Goal: Task Accomplishment & Management: Manage account settings

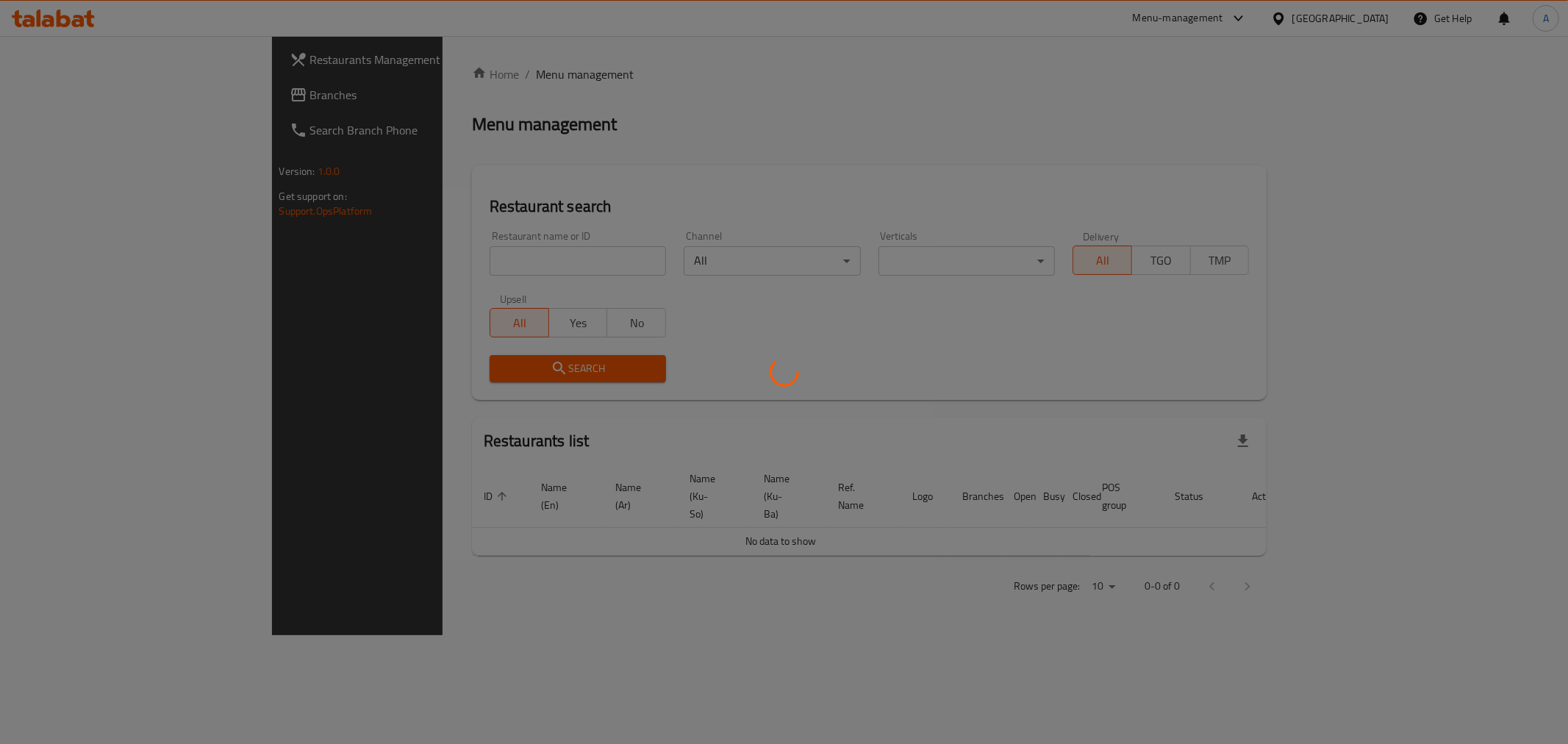
click at [435, 265] on div at bounding box center [784, 372] width 1568 height 744
click at [426, 245] on div at bounding box center [784, 372] width 1568 height 744
click at [434, 259] on div at bounding box center [784, 372] width 1568 height 744
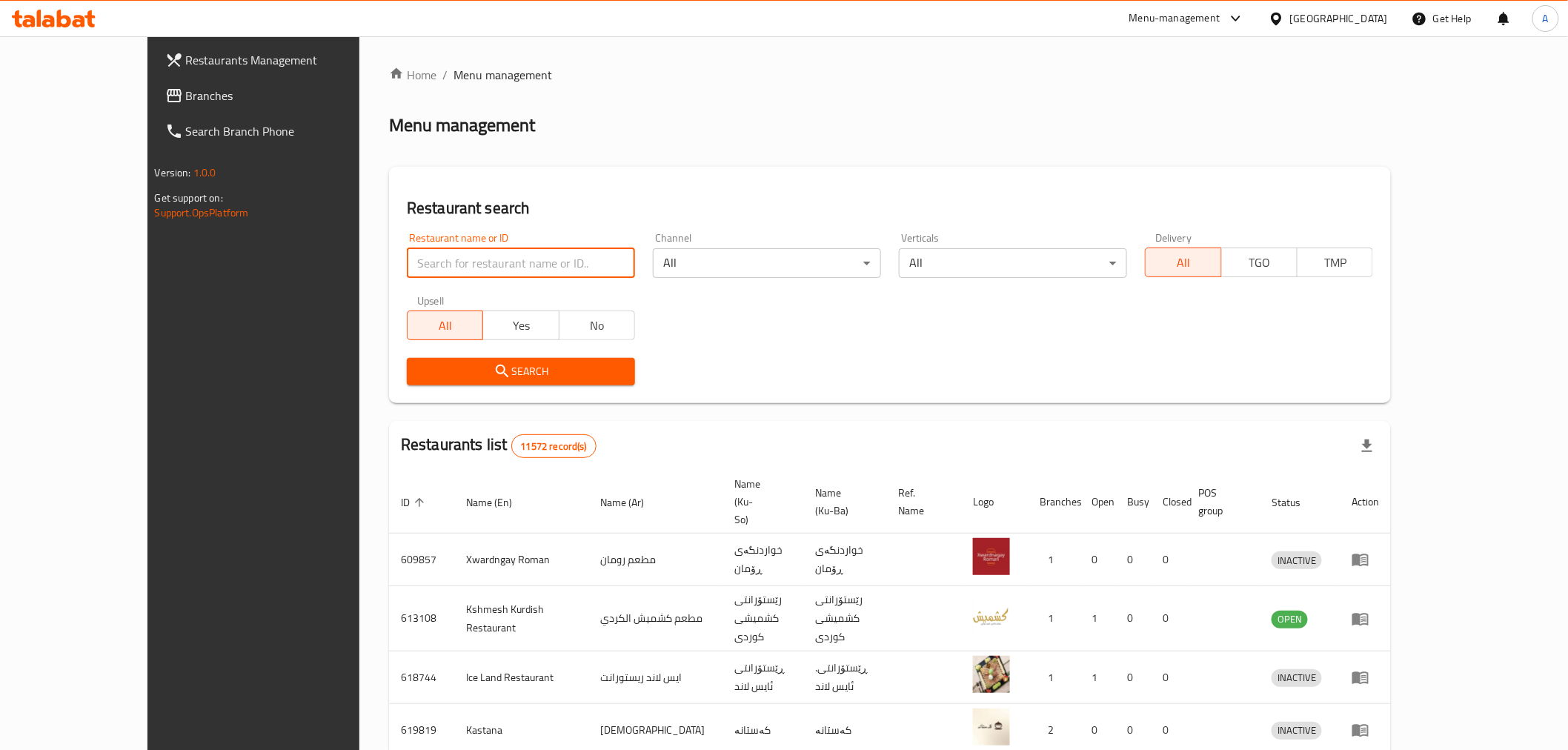
click at [439, 262] on input "search" at bounding box center [521, 262] width 228 height 29
type input "ل"
click button "Search" at bounding box center [521, 371] width 228 height 28
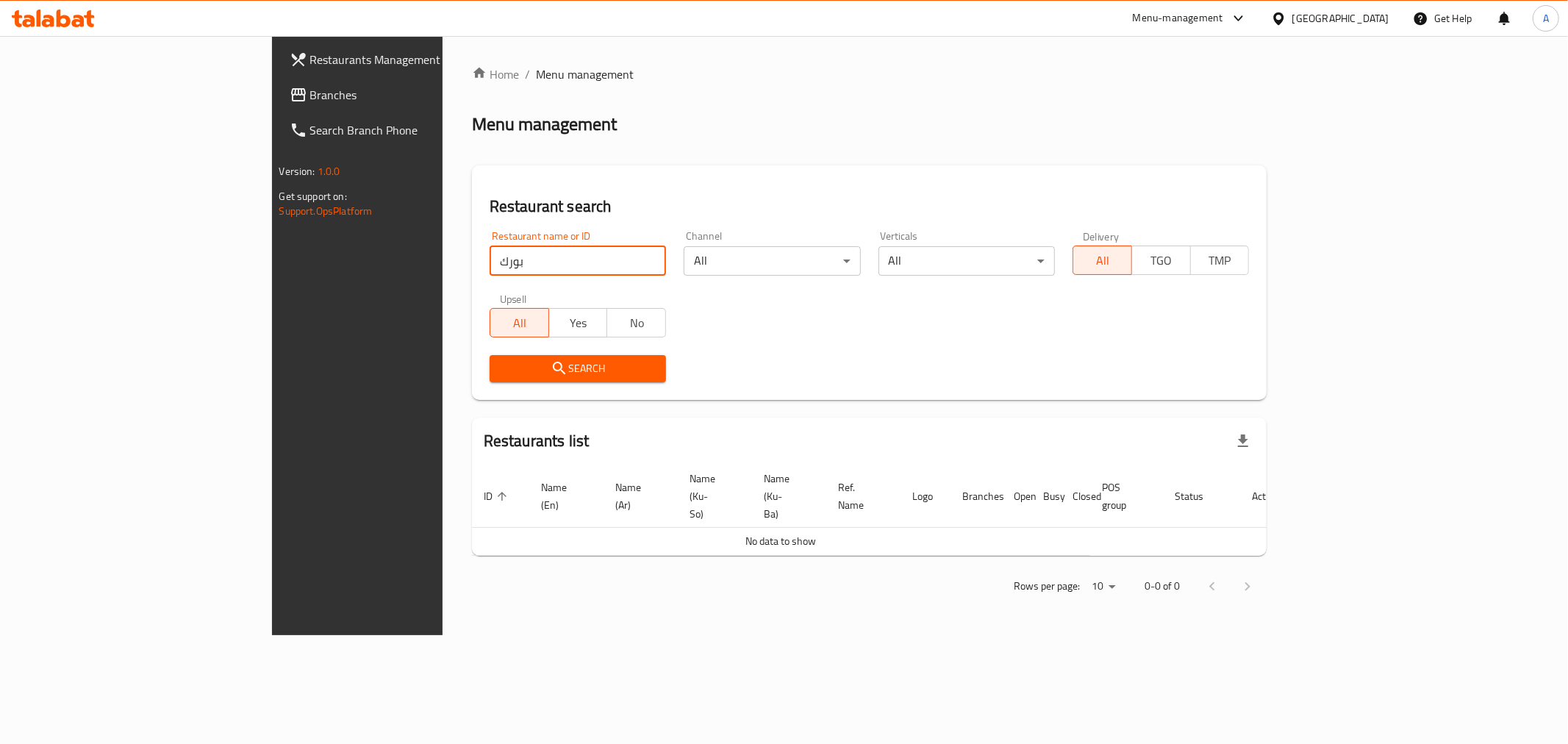
click button "Search" at bounding box center [578, 368] width 177 height 27
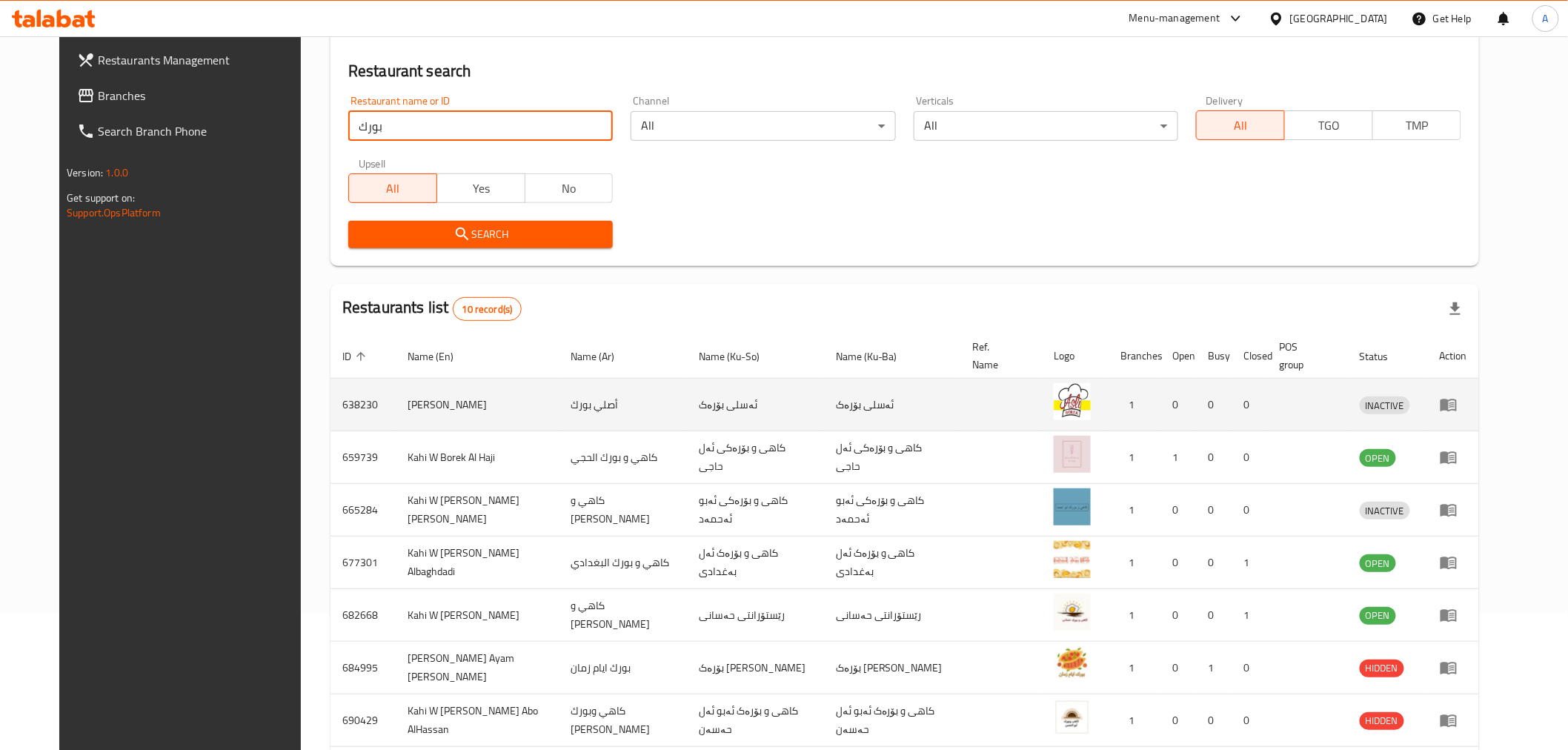
scroll to position [128, 0]
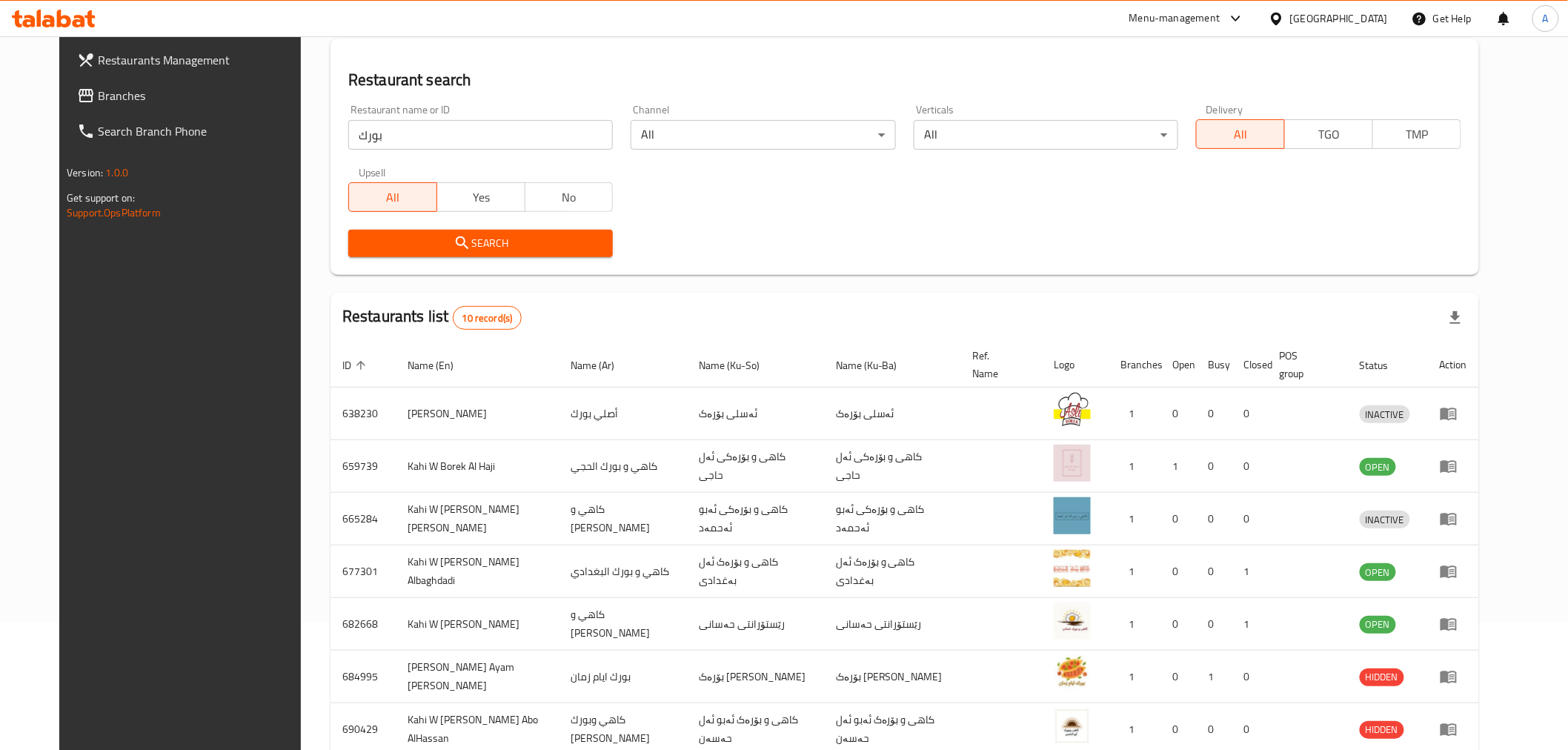
click at [493, 109] on div "Restaurant name or ID بورك Restaurant name or ID" at bounding box center [480, 126] width 264 height 45
click at [493, 115] on div "Restaurant name or ID بورك Restaurant name or ID" at bounding box center [480, 126] width 264 height 45
click at [493, 129] on input "بورك" at bounding box center [480, 134] width 264 height 29
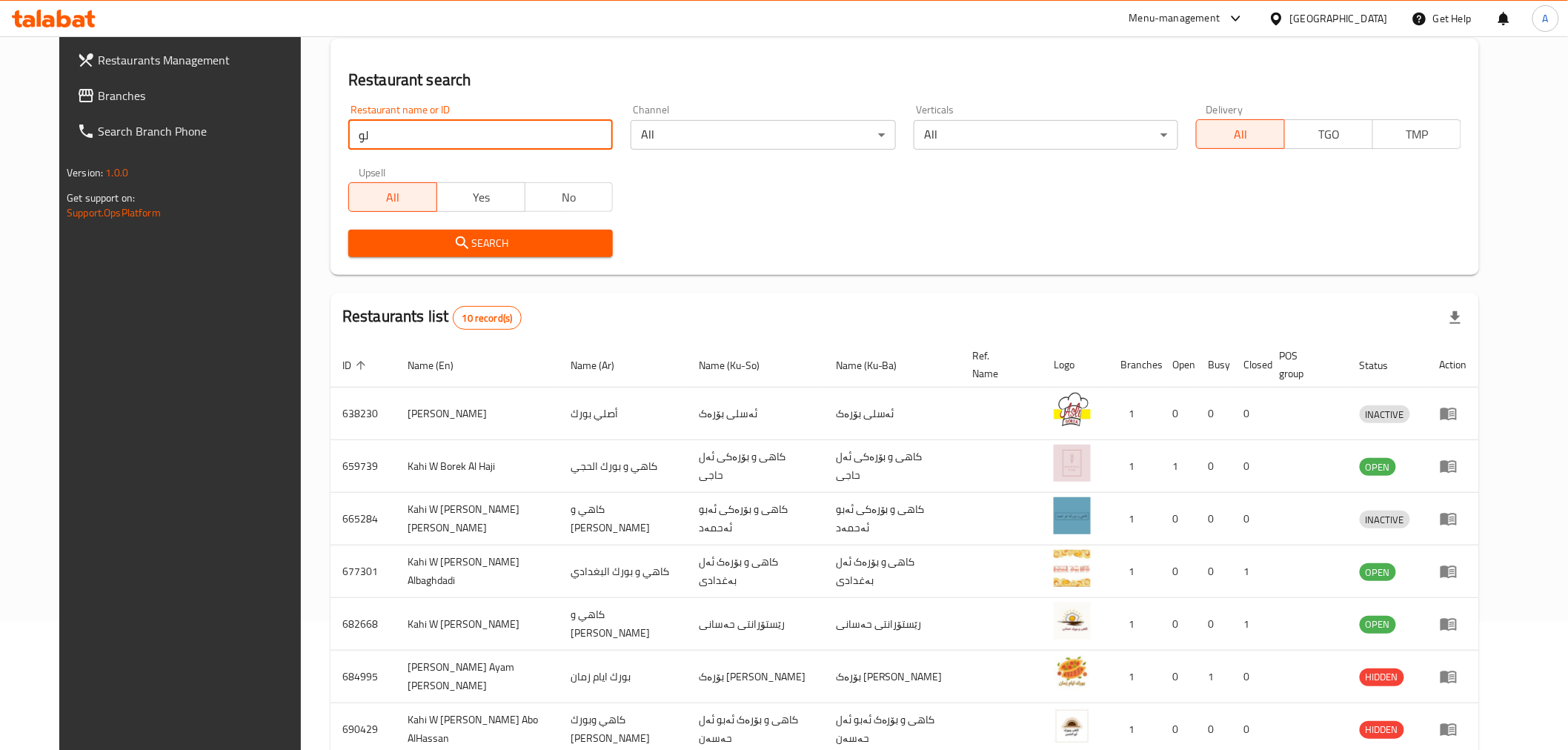
type input "ل"
type input "بوراك"
click button "Search" at bounding box center [480, 243] width 264 height 28
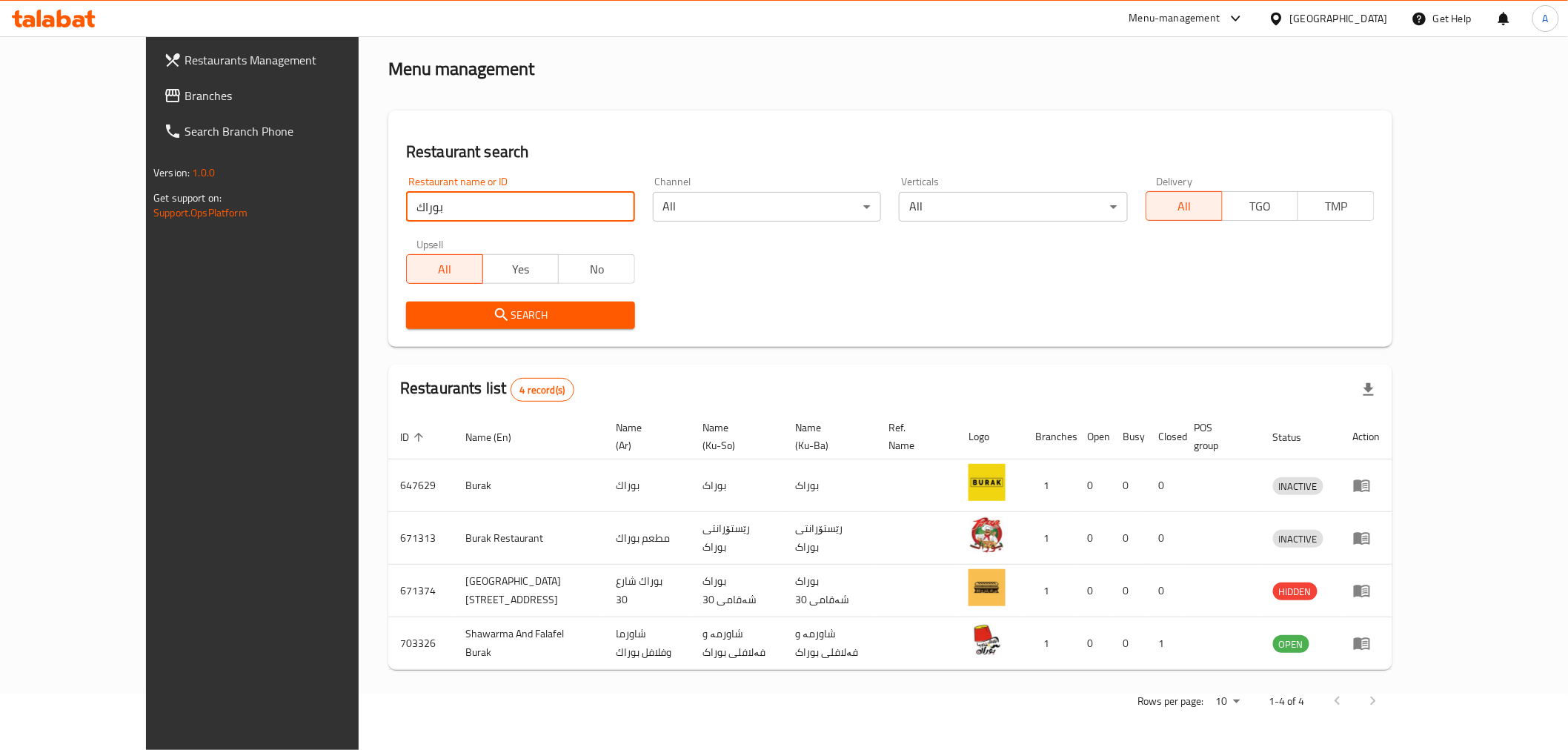
scroll to position [0, 0]
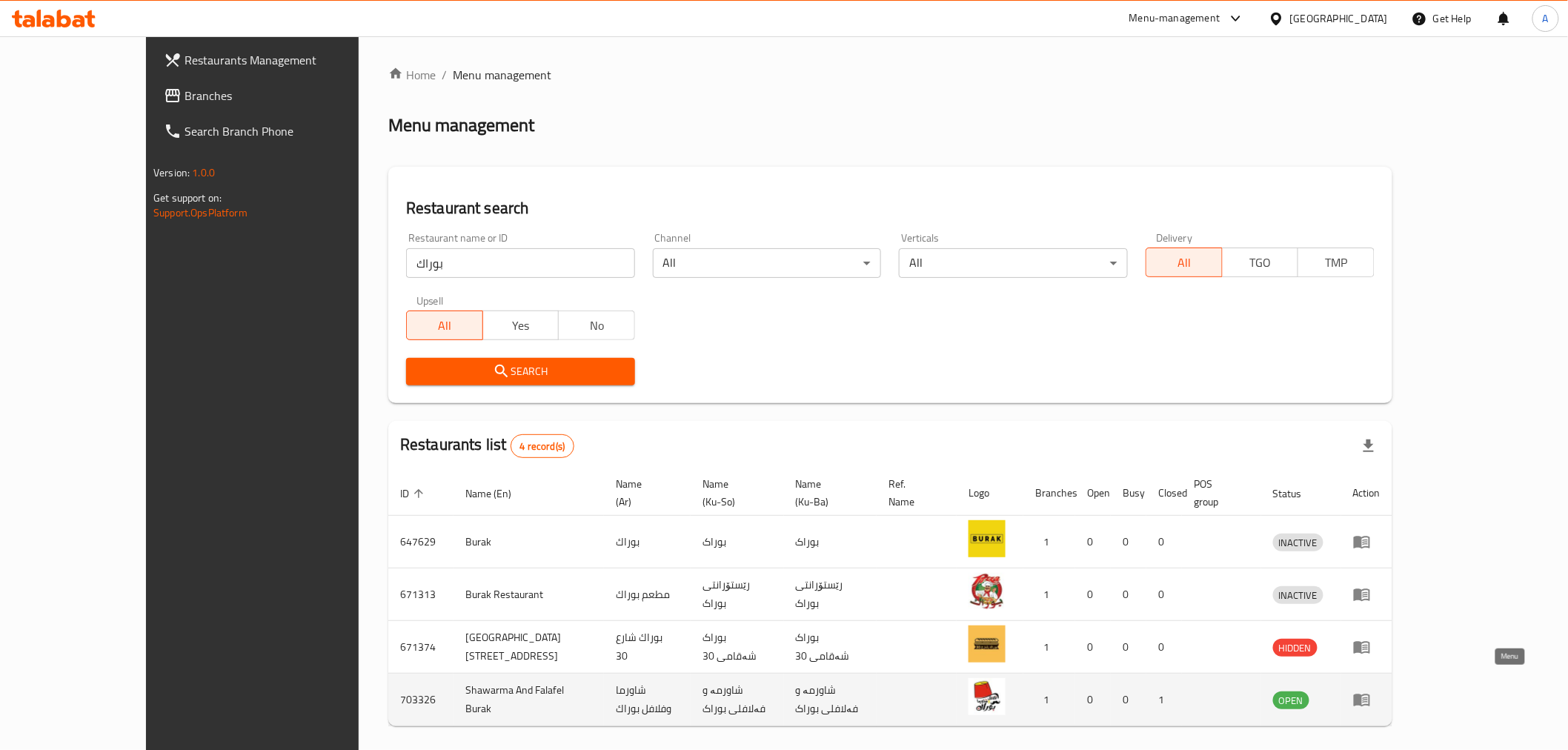
click at [1370, 690] on icon "enhanced table" at bounding box center [1362, 699] width 18 height 18
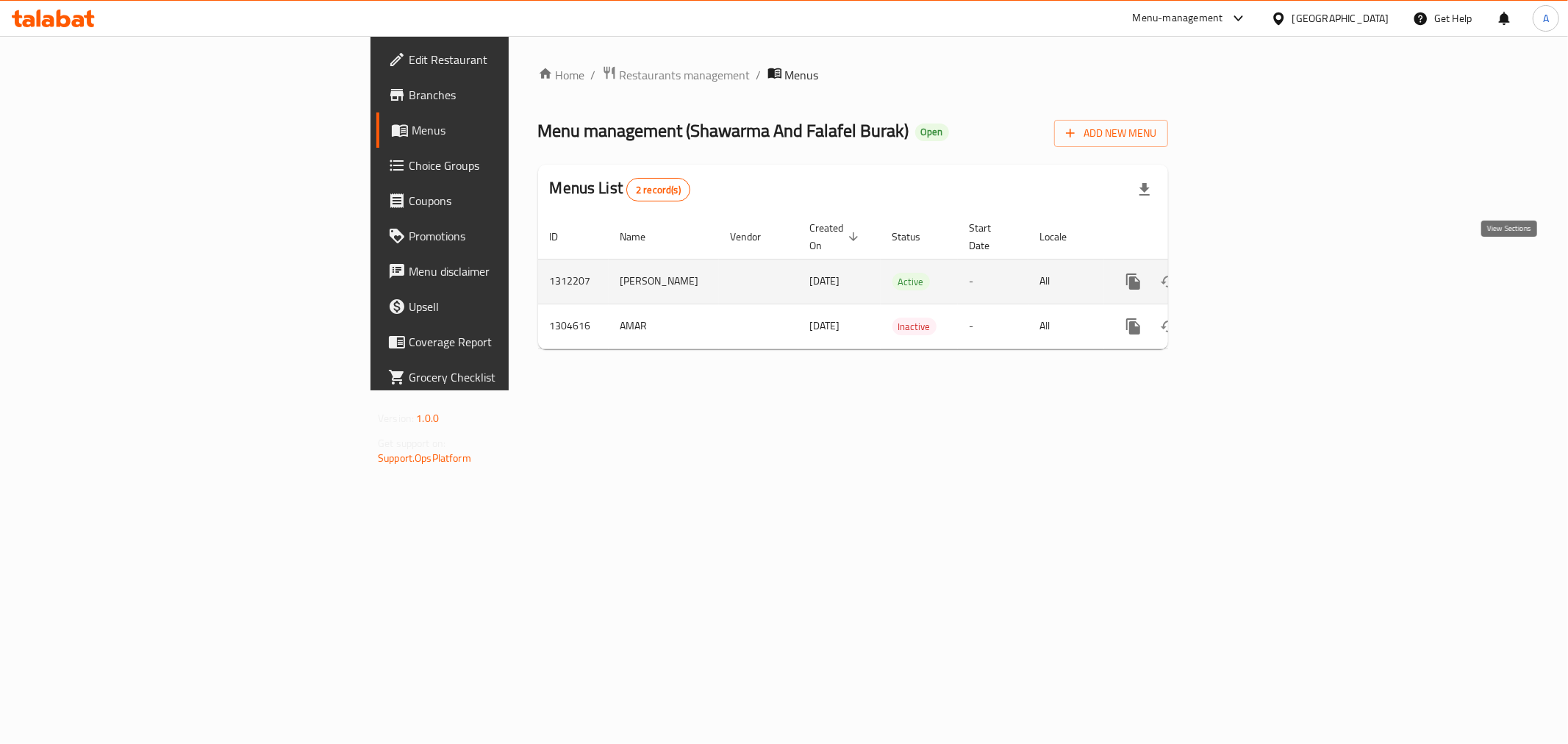
click at [1257, 264] on link "enhanced table" at bounding box center [1240, 282] width 35 height 35
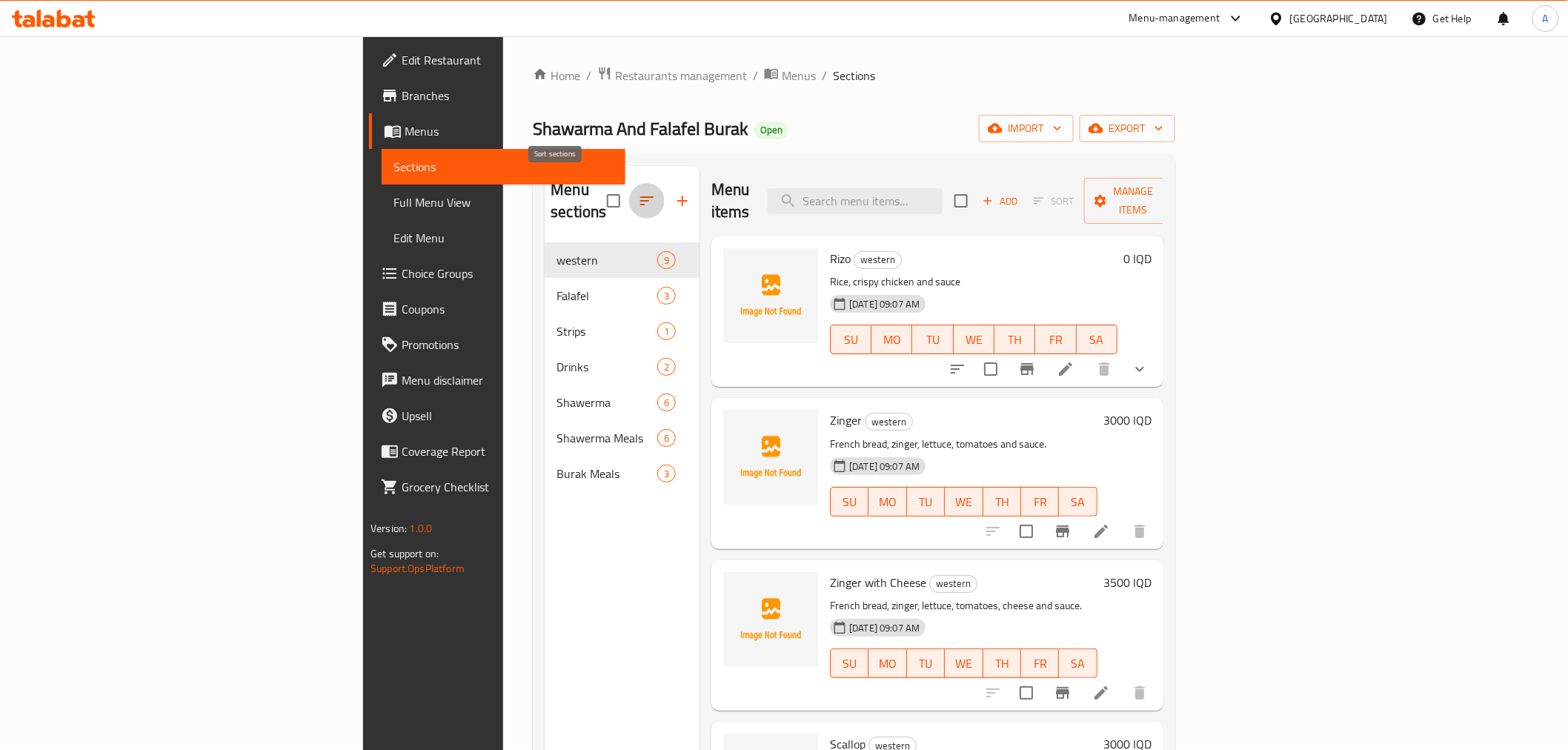
click at [640, 197] on icon "button" at bounding box center [646, 201] width 13 height 9
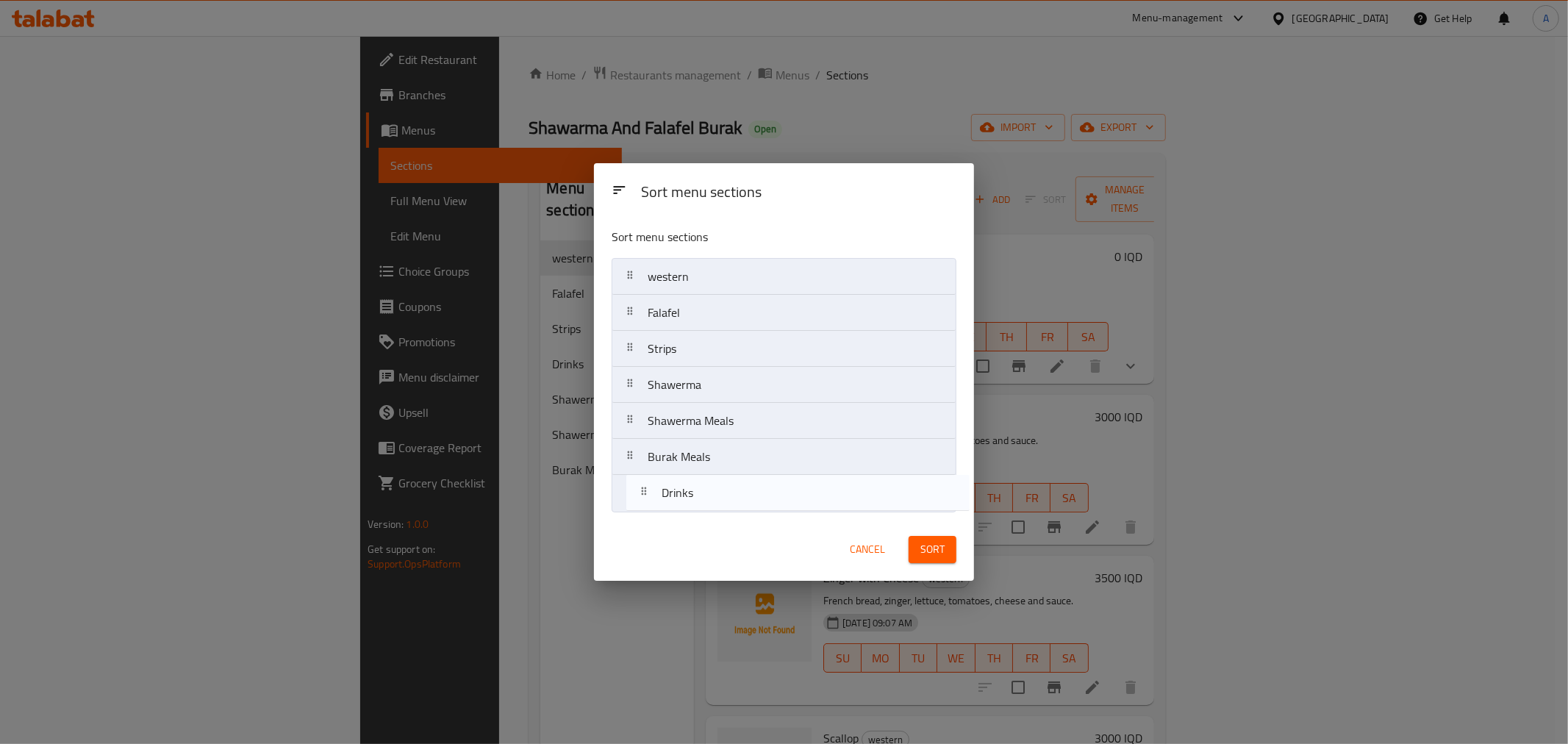
drag, startPoint x: 717, startPoint y: 378, endPoint x: 730, endPoint y: 505, distance: 127.7
click at [730, 505] on nav "western Falafel Strips Drinks Shawerma Shawerma Meals Burak Meals" at bounding box center [784, 384] width 344 height 253
drag, startPoint x: 727, startPoint y: 283, endPoint x: 735, endPoint y: 321, distance: 38.8
click at [735, 321] on nav "western Falafel Strips Shawerma Shawerma Meals Burak Meals Drinks" at bounding box center [784, 384] width 344 height 253
drag, startPoint x: 717, startPoint y: 357, endPoint x: 739, endPoint y: 443, distance: 88.8
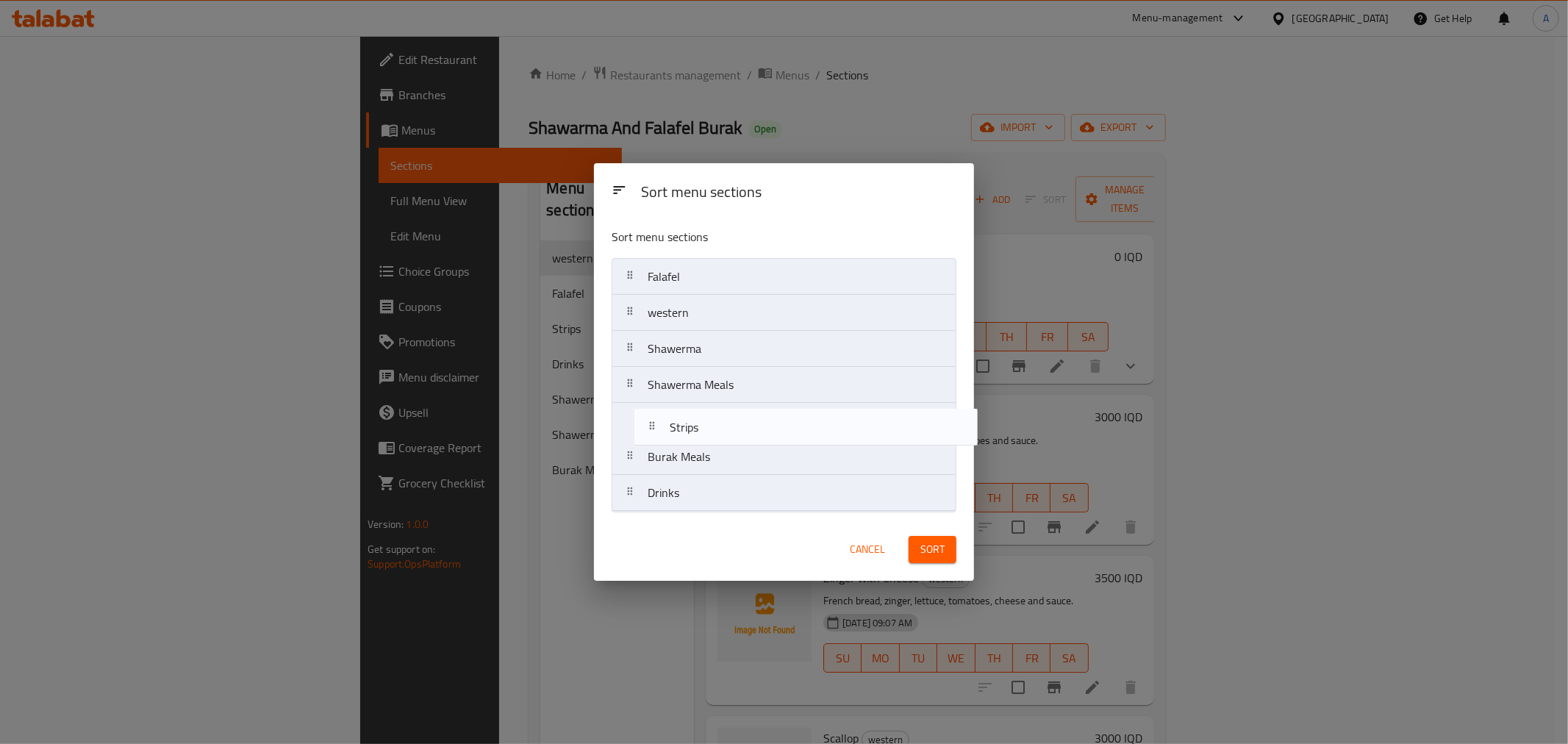
click at [739, 443] on nav "Falafel western Strips Shawerma Shawerma Meals Burak Meals Drinks" at bounding box center [784, 384] width 344 height 253
drag, startPoint x: 717, startPoint y: 360, endPoint x: 708, endPoint y: 281, distance: 79.5
click at [708, 281] on nav "Falafel western Shawerma Shawerma Meals Strips Burak Meals Drinks" at bounding box center [784, 384] width 344 height 253
drag, startPoint x: 722, startPoint y: 393, endPoint x: 741, endPoint y: 304, distance: 91.0
click at [741, 304] on nav "Shawerma Falafel western Shawerma Meals Strips Burak Meals Drinks" at bounding box center [784, 384] width 344 height 253
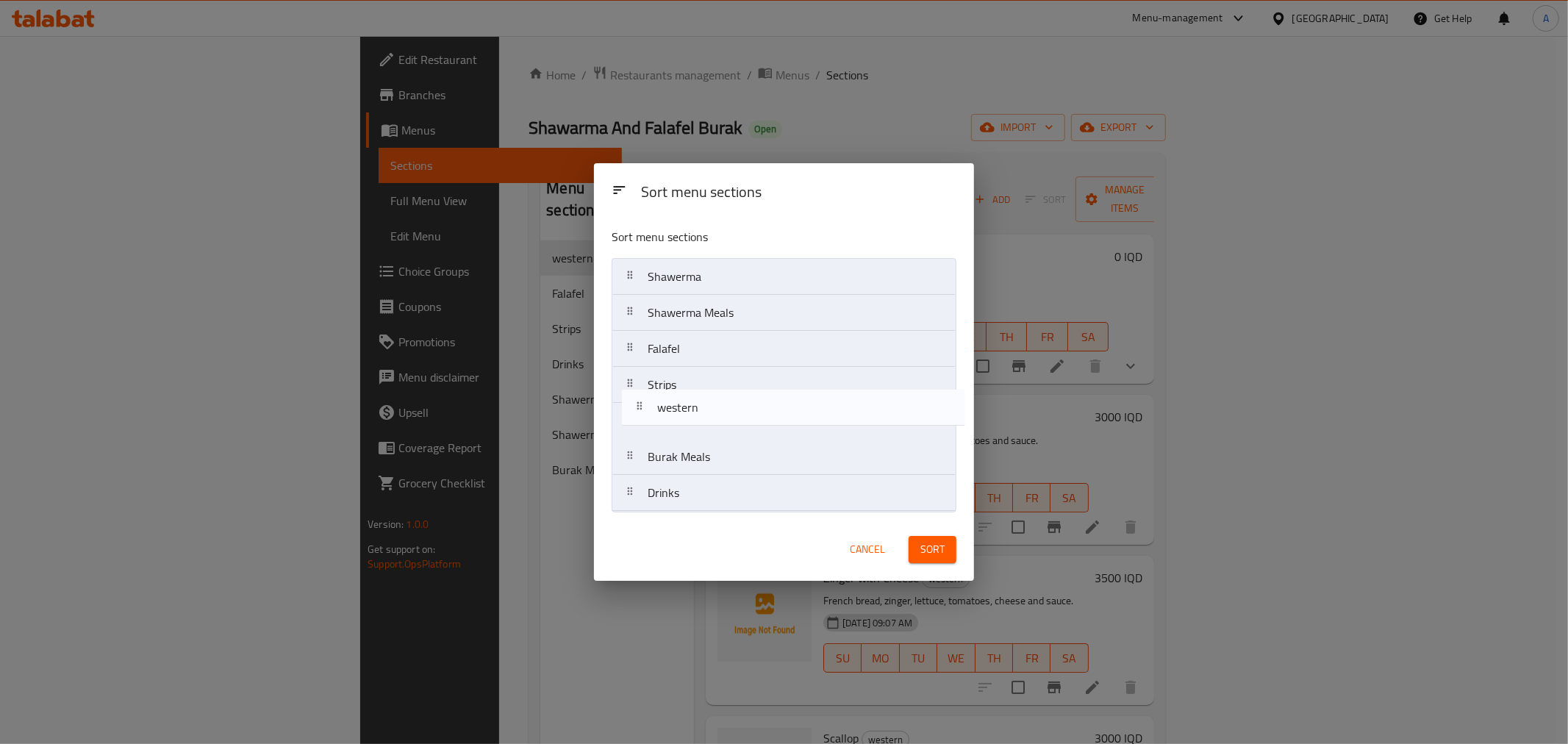
drag, startPoint x: 694, startPoint y: 389, endPoint x: 710, endPoint y: 414, distance: 29.7
click at [710, 414] on nav "Shawerma Shawerma Meals Falafel western Strips Burak Meals Drinks" at bounding box center [784, 384] width 344 height 253
drag, startPoint x: 715, startPoint y: 457, endPoint x: 722, endPoint y: 461, distance: 8.1
click at [722, 461] on nav "Shawerma Shawerma Meals Falafel Strips western Burak Meals Drinks" at bounding box center [784, 384] width 344 height 253
drag, startPoint x: 768, startPoint y: 463, endPoint x: 758, endPoint y: 373, distance: 90.6
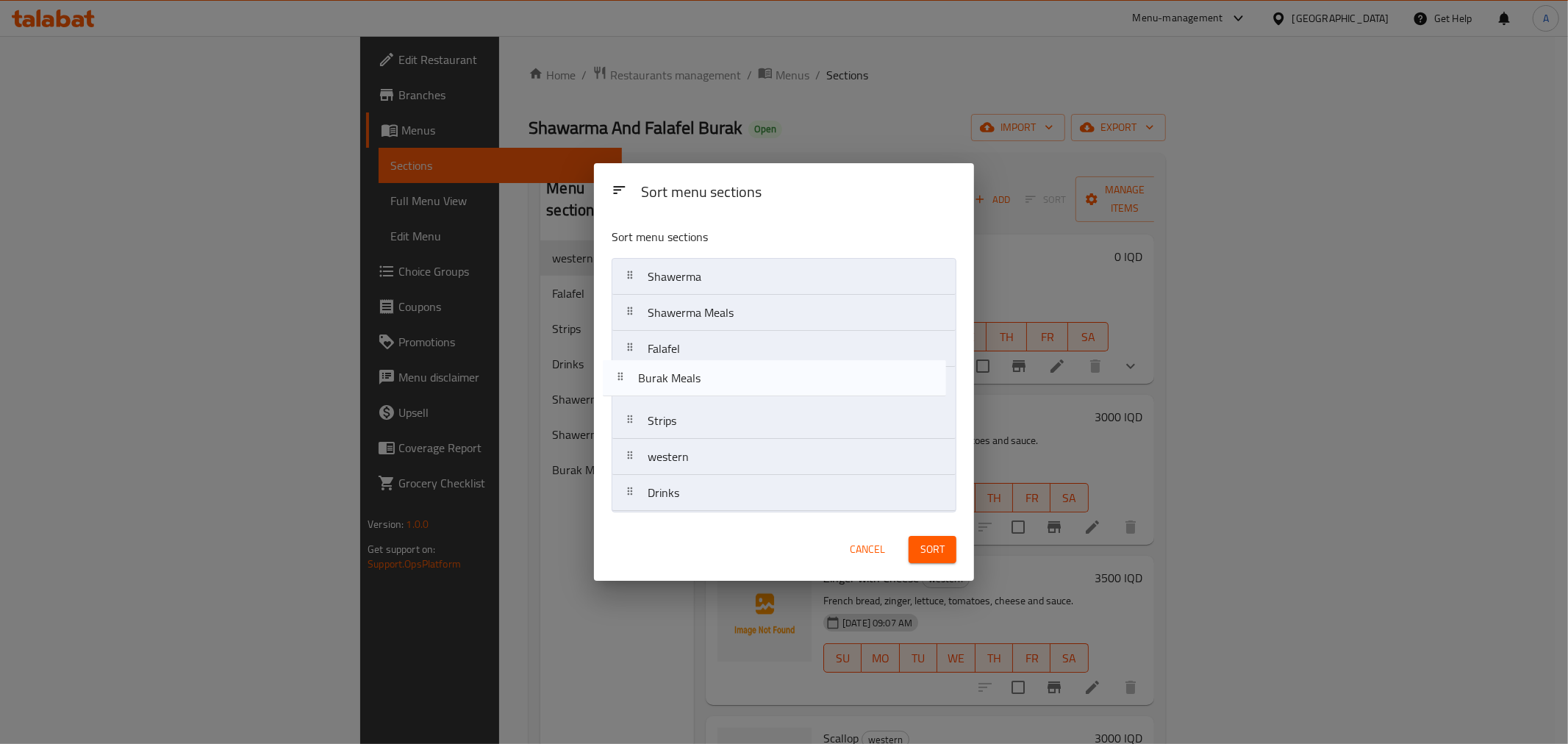
click at [758, 373] on nav "Shawerma Shawerma Meals Falafel Strips western Burak Meals Drinks" at bounding box center [784, 384] width 344 height 253
drag, startPoint x: 705, startPoint y: 353, endPoint x: 719, endPoint y: 353, distance: 14.0
click at [719, 353] on nav "Shawerma Shawerma Meals Falafel Burak Meals Strips western Drinks" at bounding box center [784, 384] width 344 height 253
drag, startPoint x: 700, startPoint y: 423, endPoint x: 729, endPoint y: 364, distance: 65.7
click at [729, 364] on nav "Shawerma Shawerma Meals Falafel Burak Meals Strips western Drinks" at bounding box center [784, 384] width 344 height 253
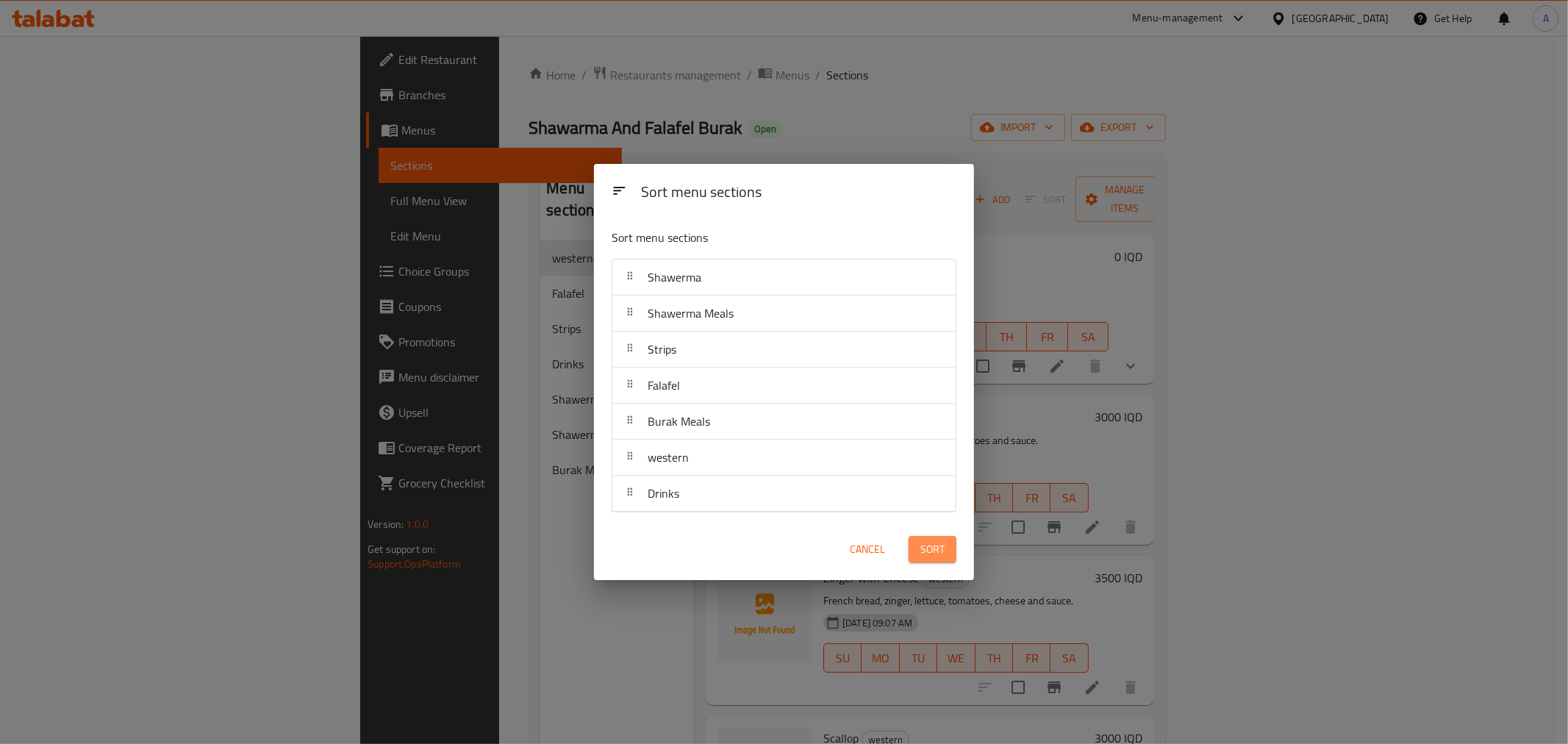
click at [921, 548] on span "Sort" at bounding box center [931, 549] width 24 height 19
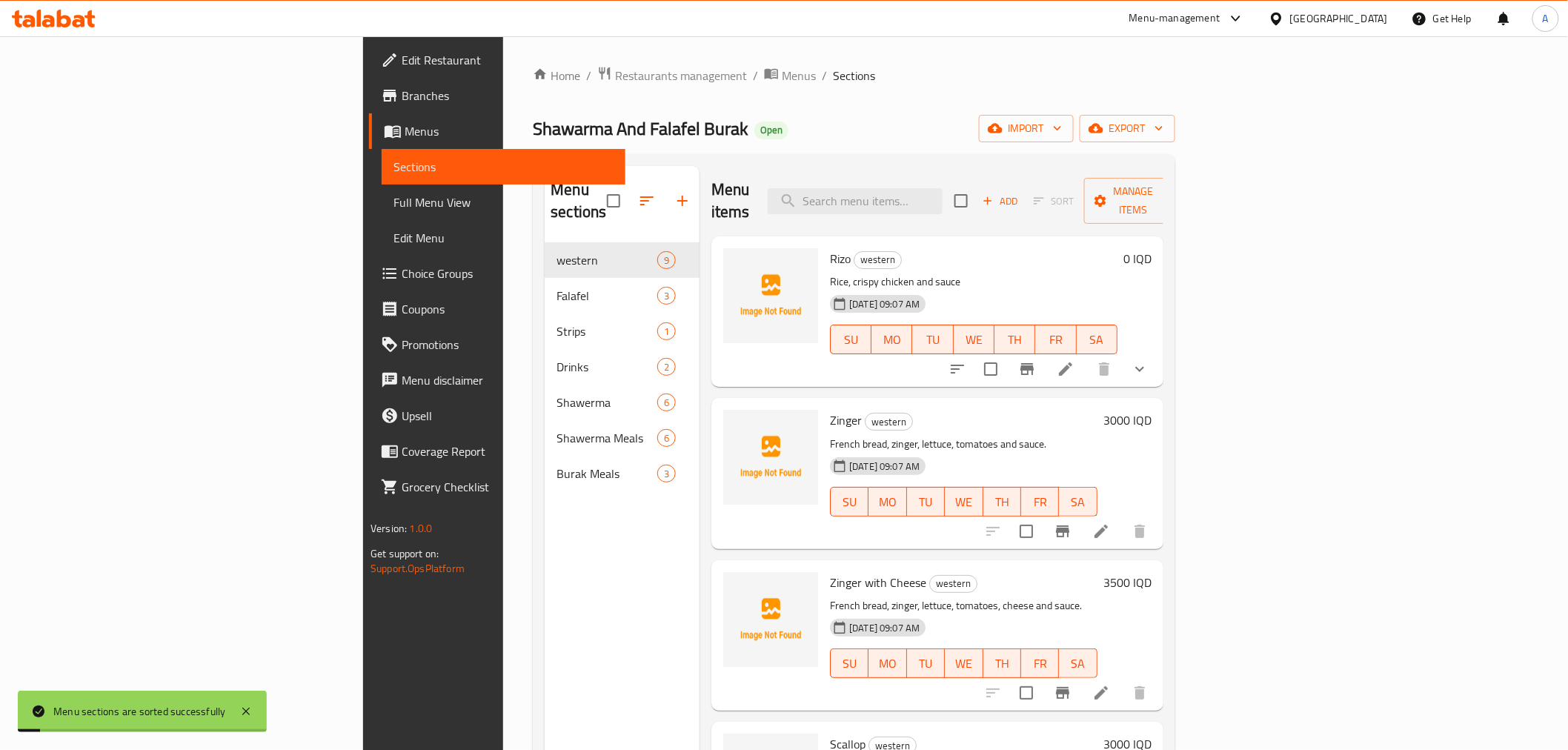
click at [1084, 193] on span "Sort" at bounding box center [1054, 201] width 60 height 23
click at [1084, 190] on span "Sort" at bounding box center [1054, 201] width 60 height 23
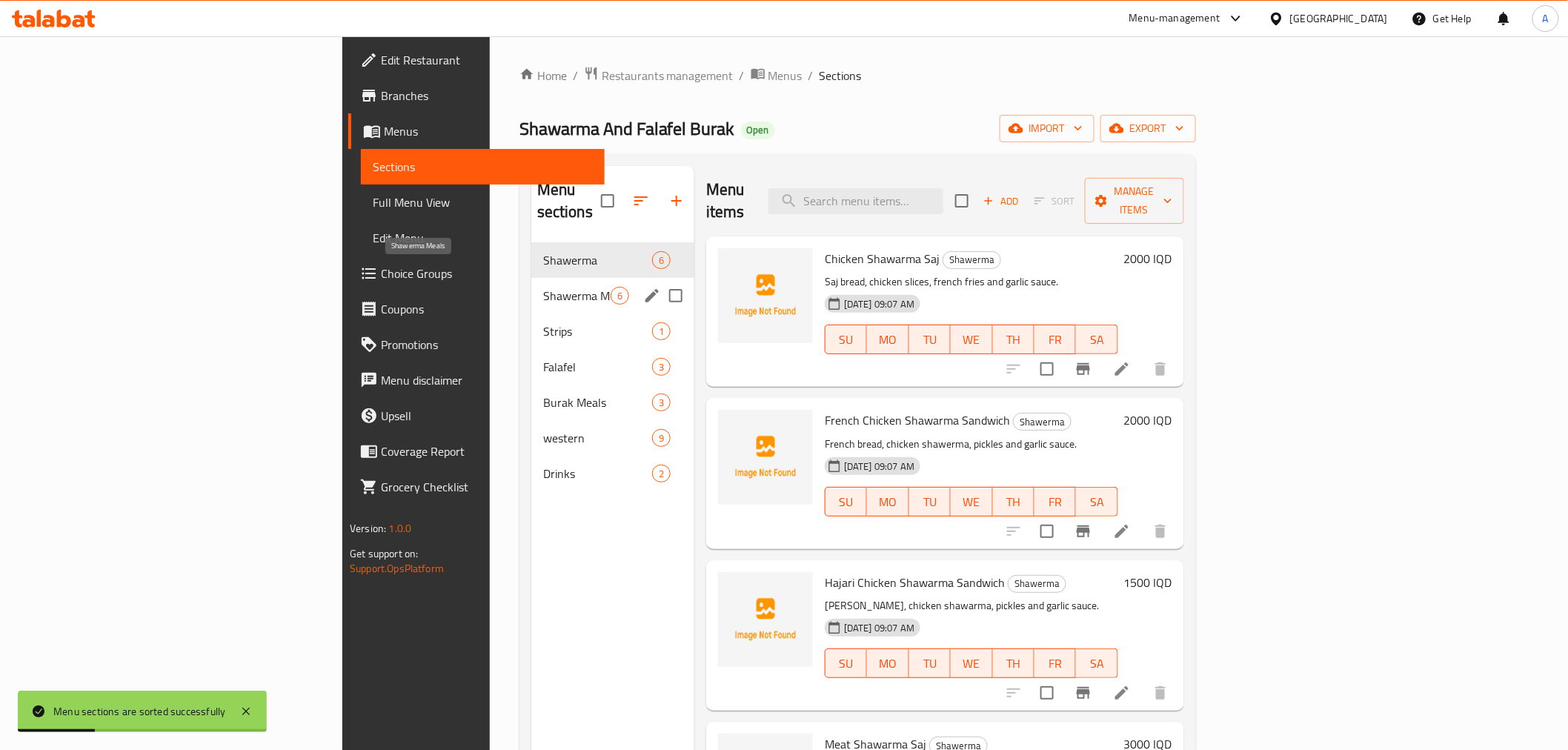
click at [543, 286] on span "Shawerma Meals" at bounding box center [577, 295] width 68 height 18
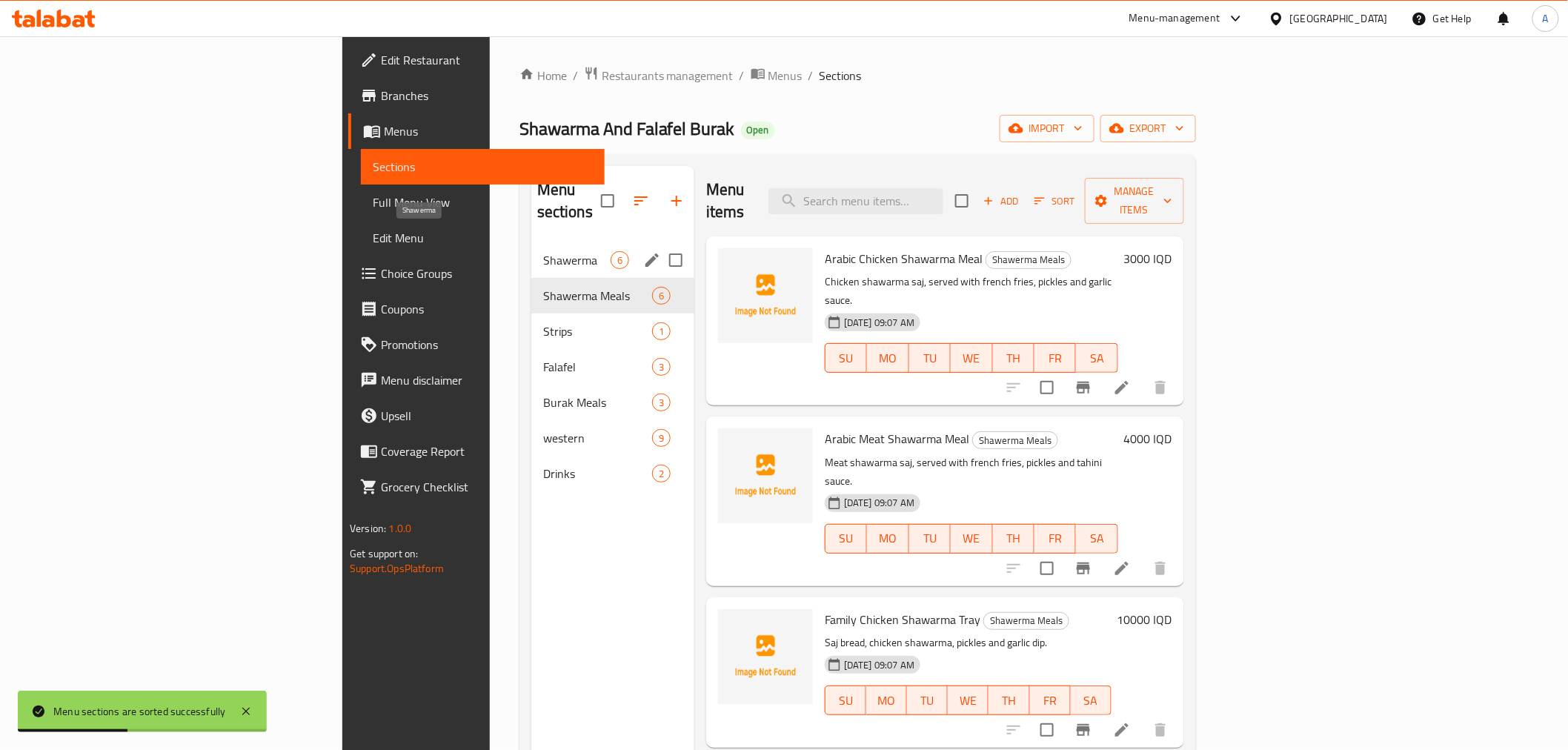
click at [543, 251] on span "Shawerma" at bounding box center [577, 260] width 68 height 18
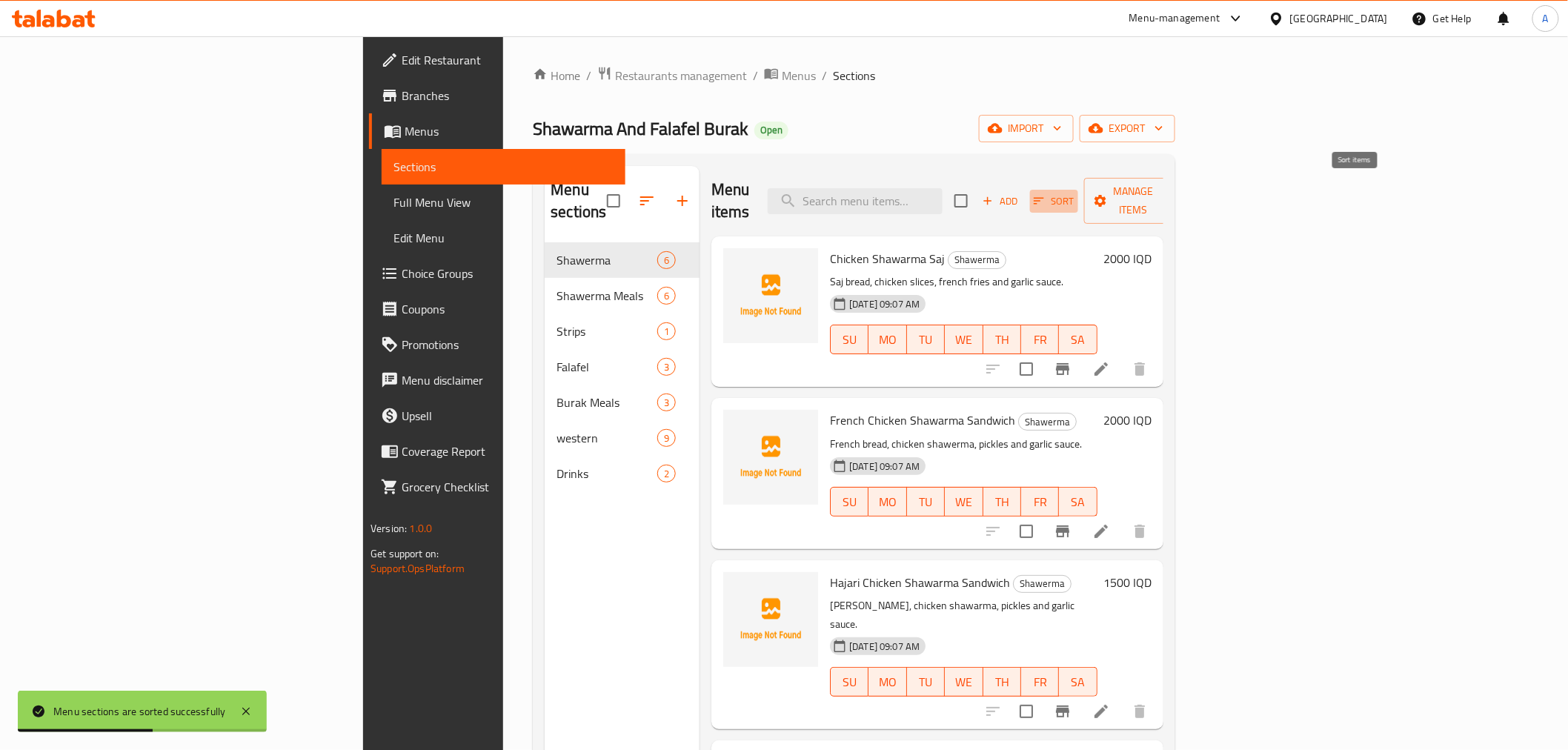
click at [1046, 194] on icon "button" at bounding box center [1039, 200] width 13 height 13
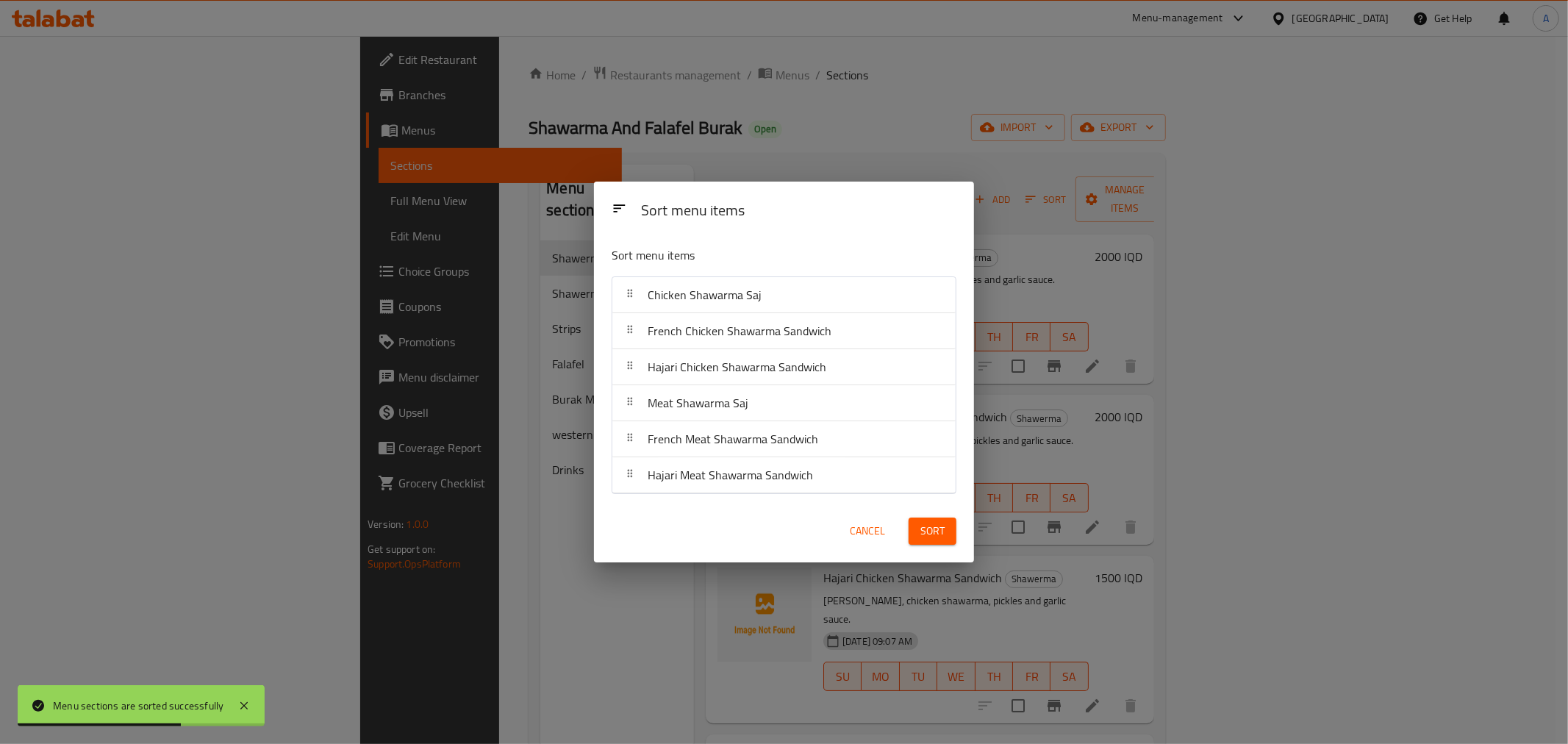
click at [849, 533] on span "Cancel" at bounding box center [867, 530] width 35 height 19
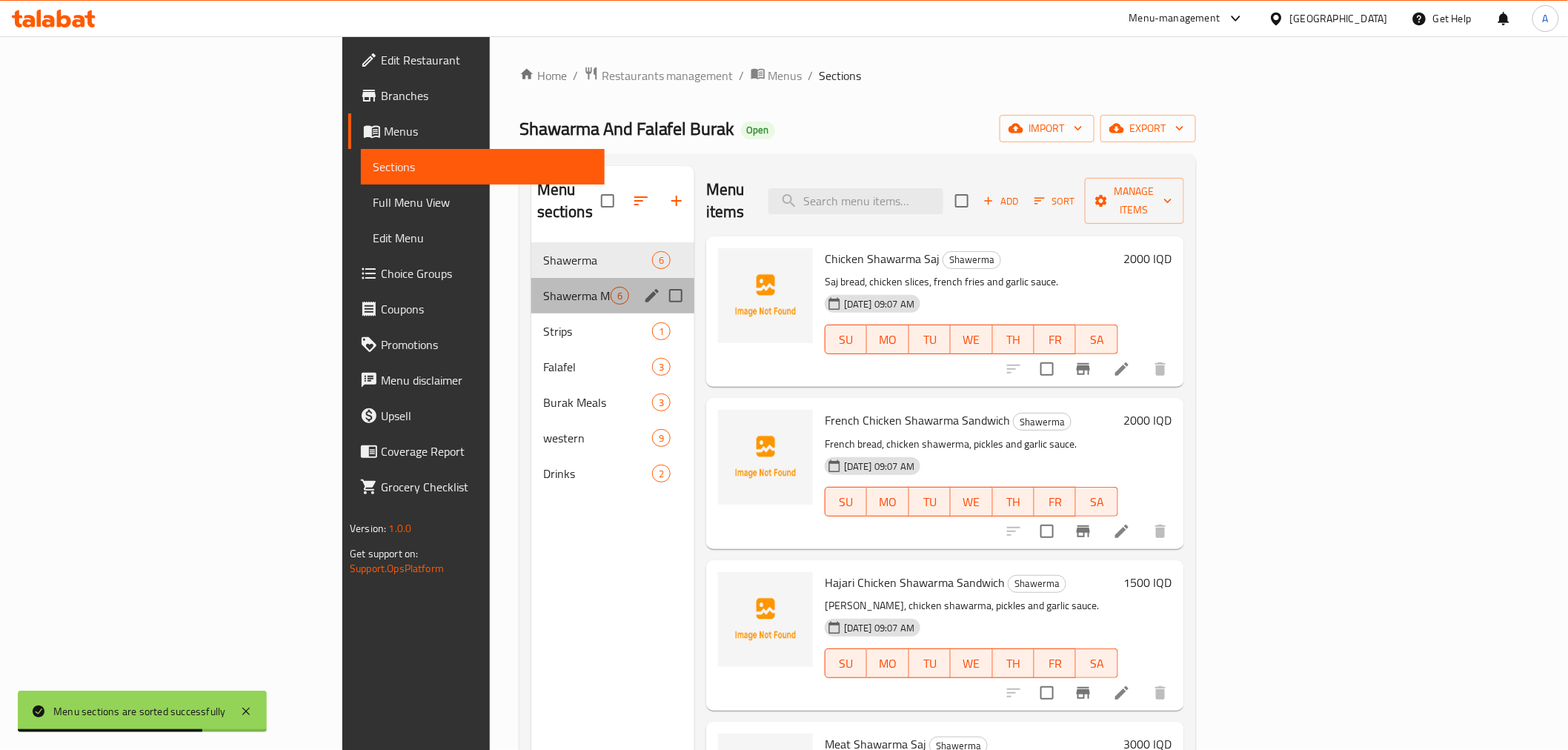
click at [531, 284] on div "Shawerma Meals 6" at bounding box center [612, 295] width 163 height 36
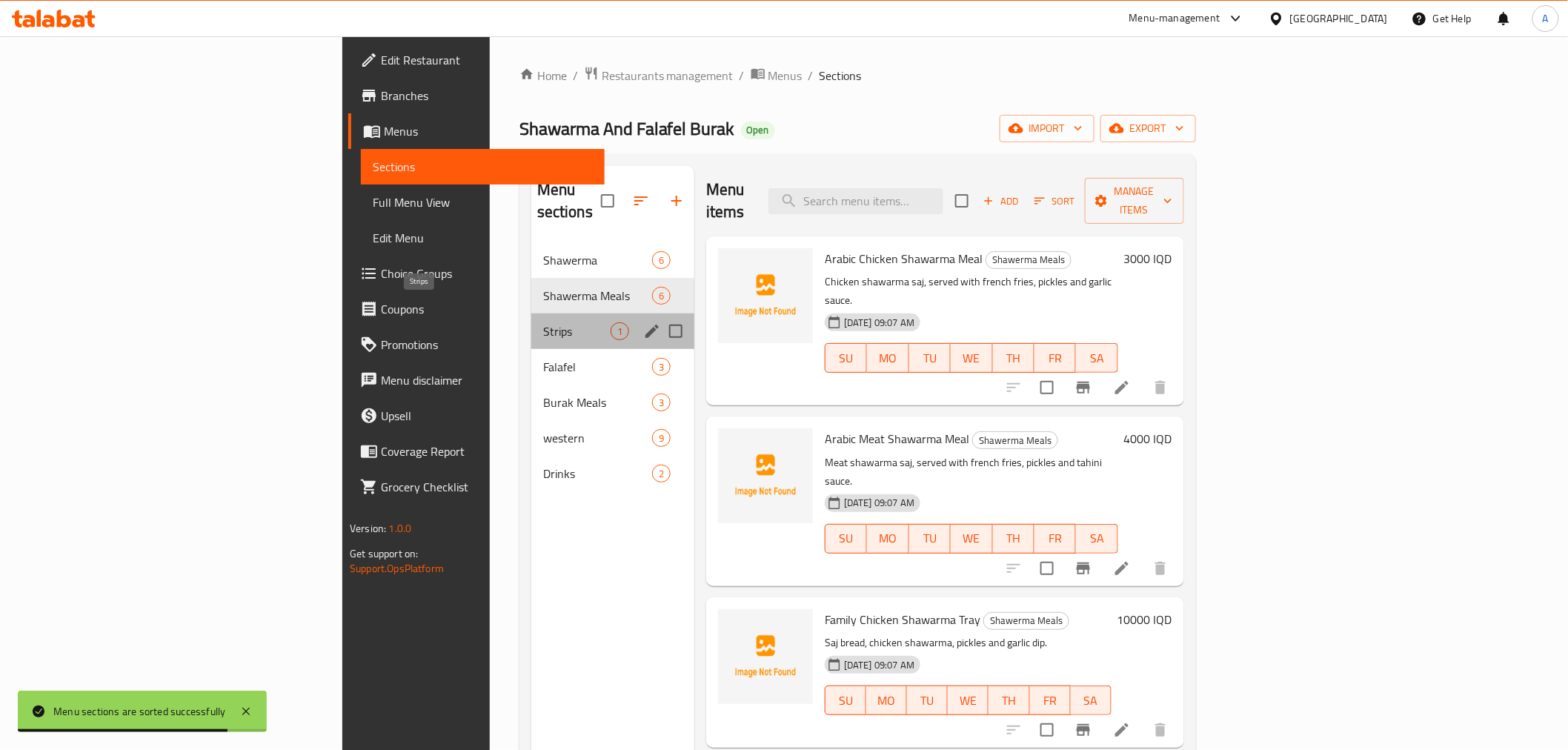
click at [543, 322] on span "Strips" at bounding box center [577, 331] width 68 height 18
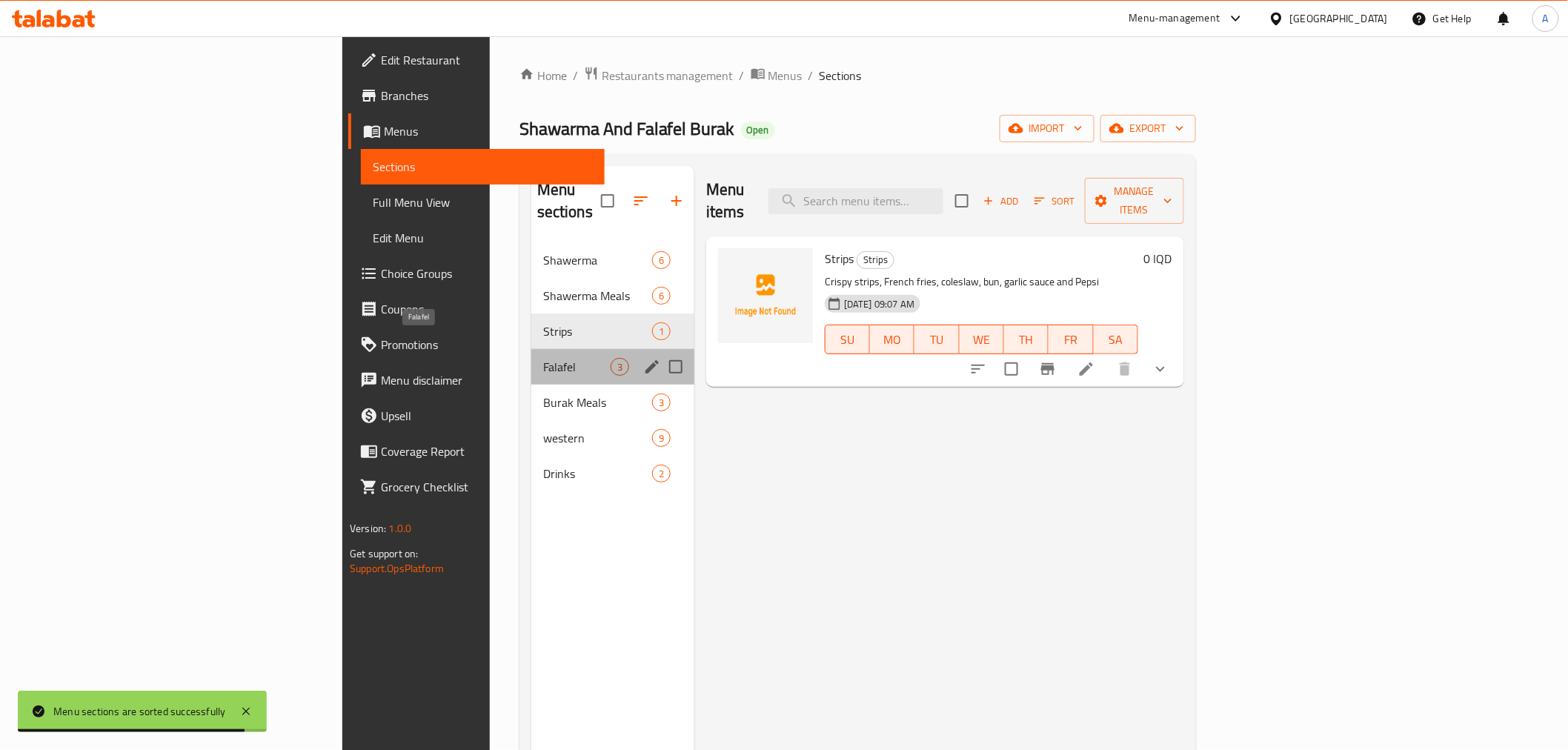
click at [543, 358] on span "Falafel" at bounding box center [577, 367] width 68 height 18
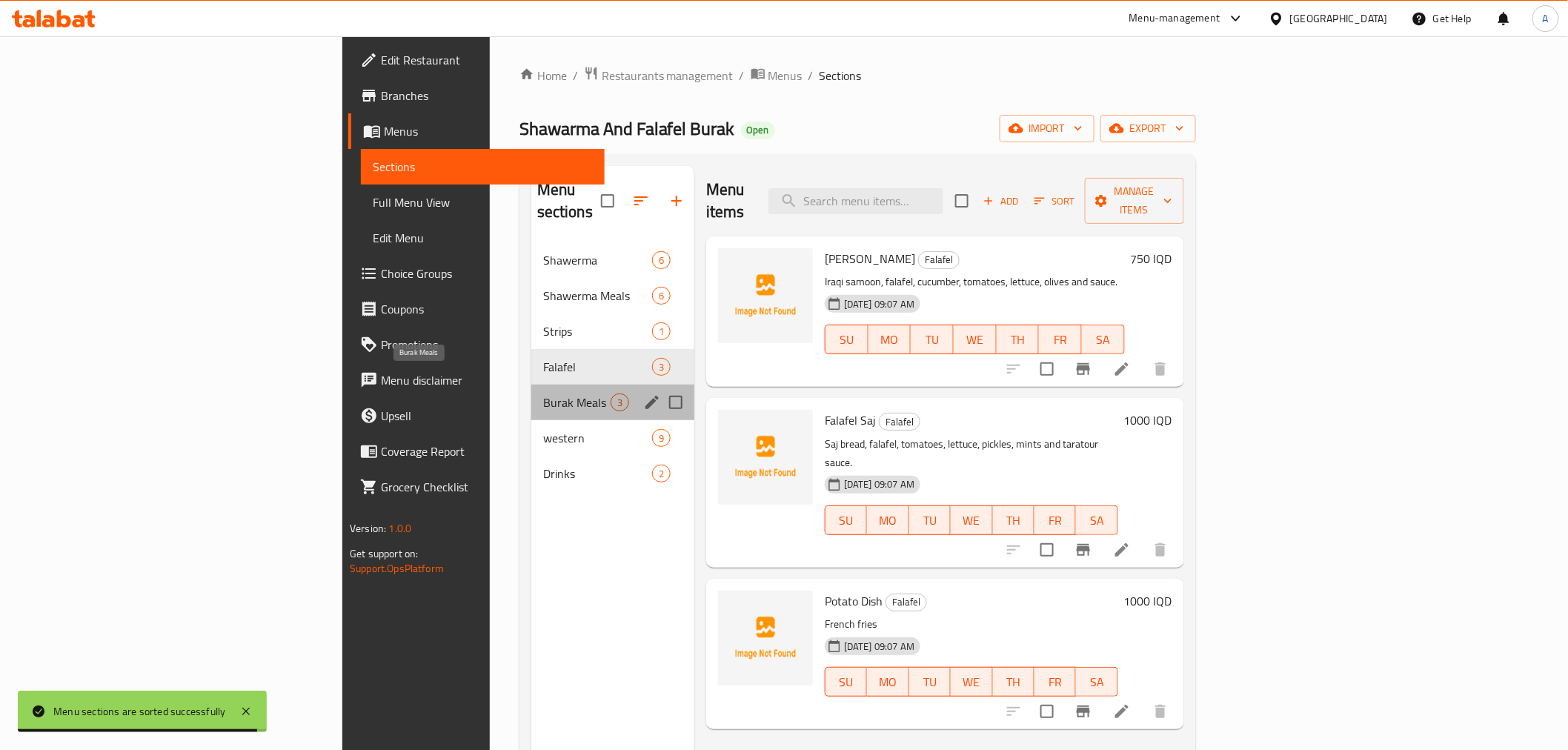
click at [543, 393] on span "Burak Meals" at bounding box center [577, 402] width 68 height 18
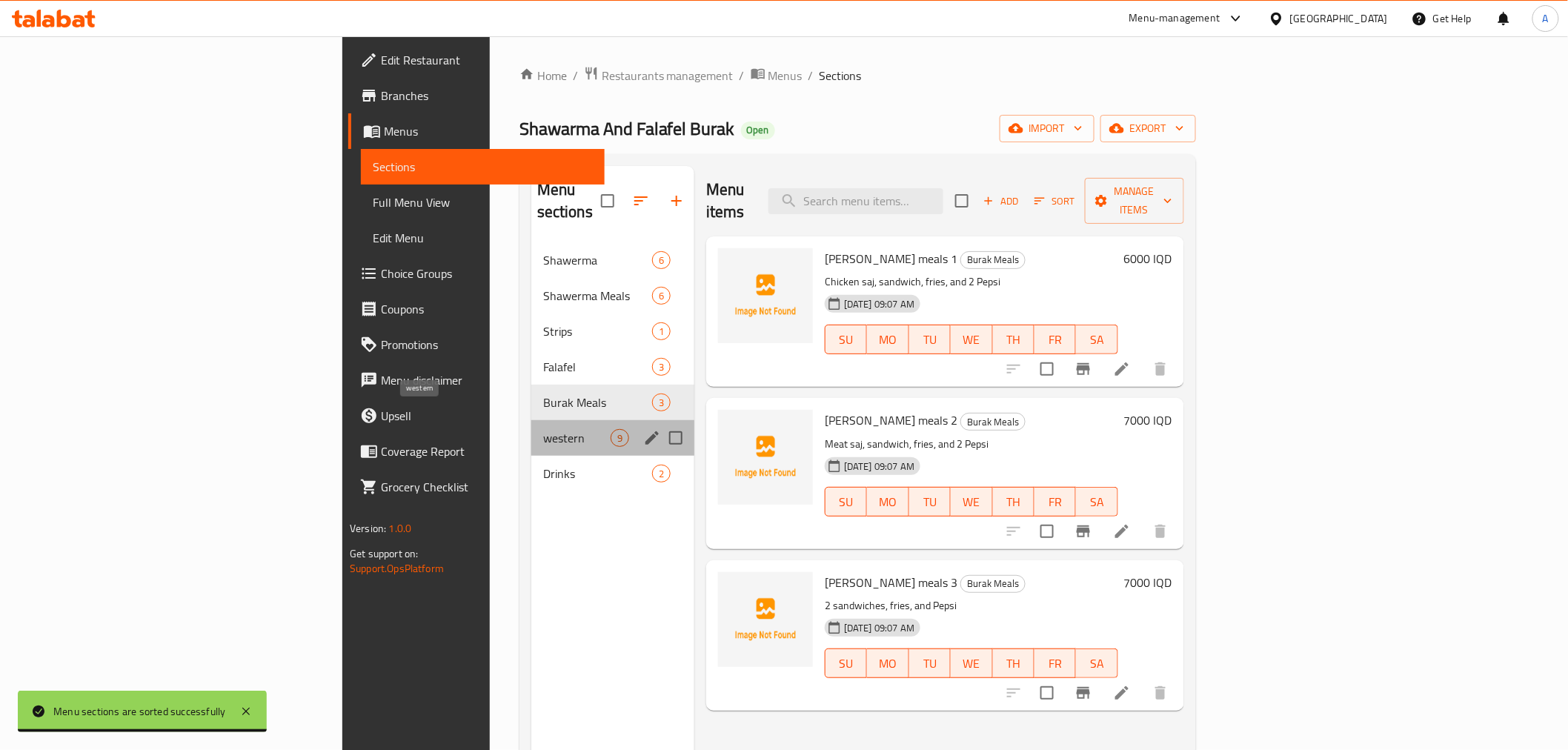
click at [543, 429] on span "western" at bounding box center [577, 438] width 68 height 18
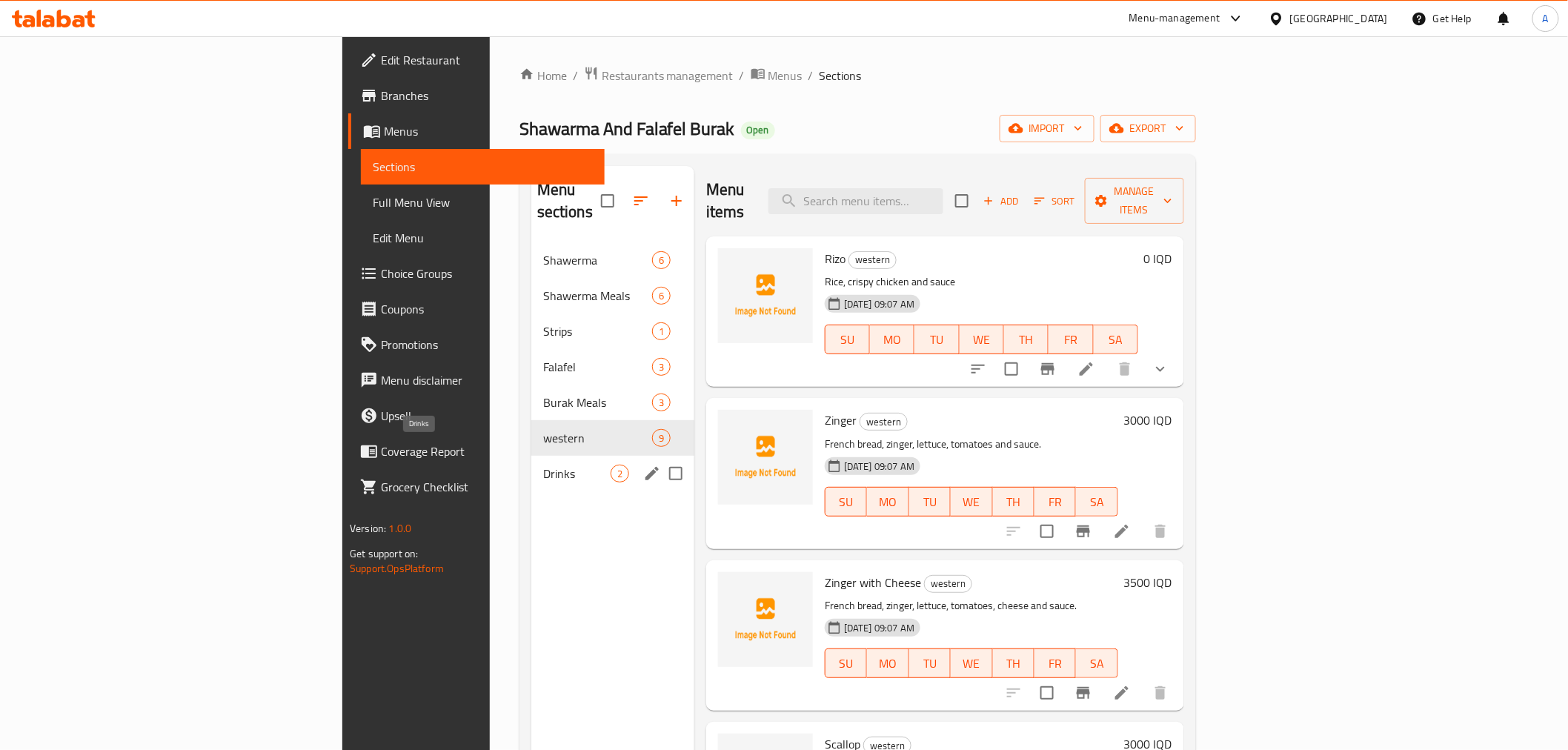
click at [543, 464] on span "Drinks" at bounding box center [577, 473] width 68 height 18
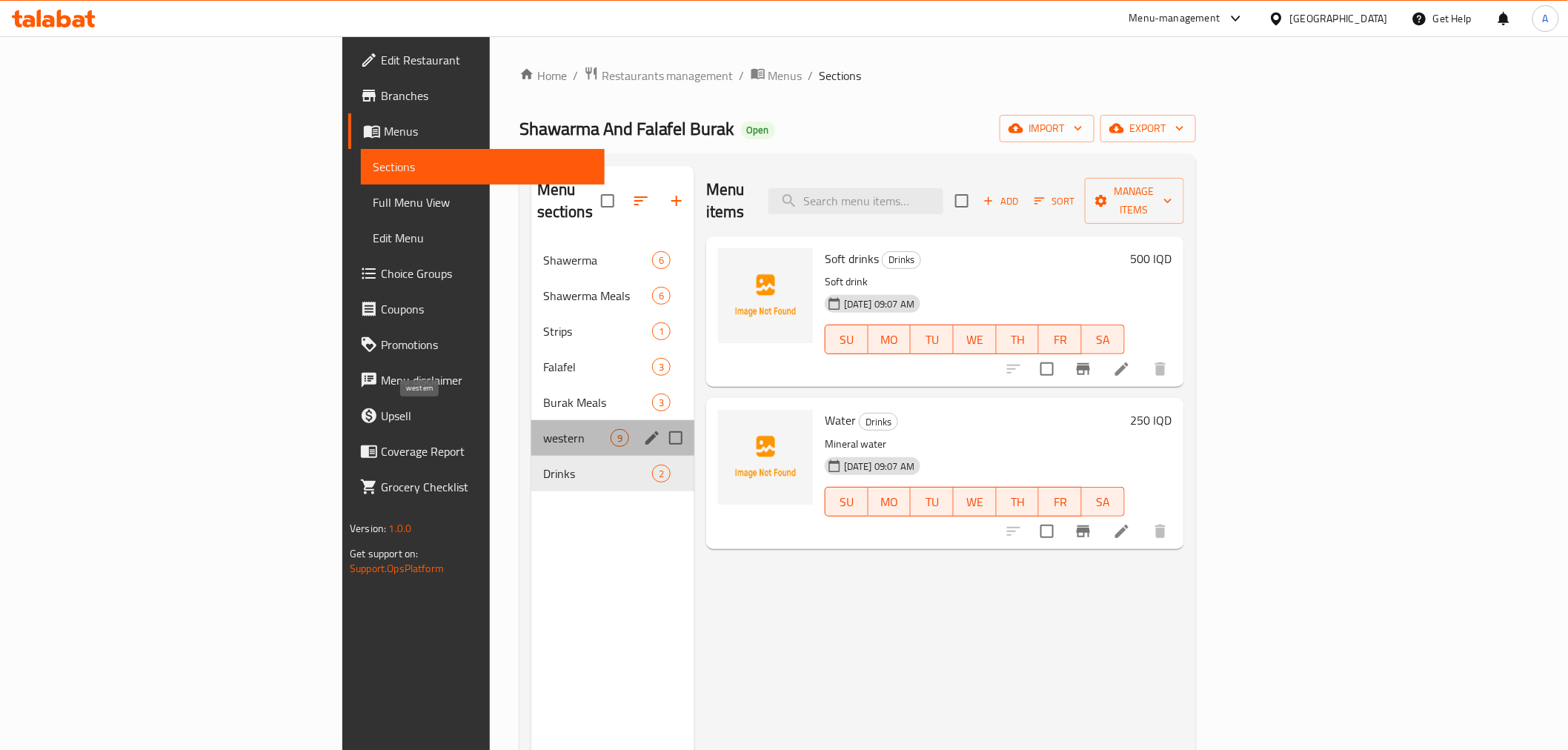
click at [543, 429] on span "western" at bounding box center [577, 438] width 68 height 18
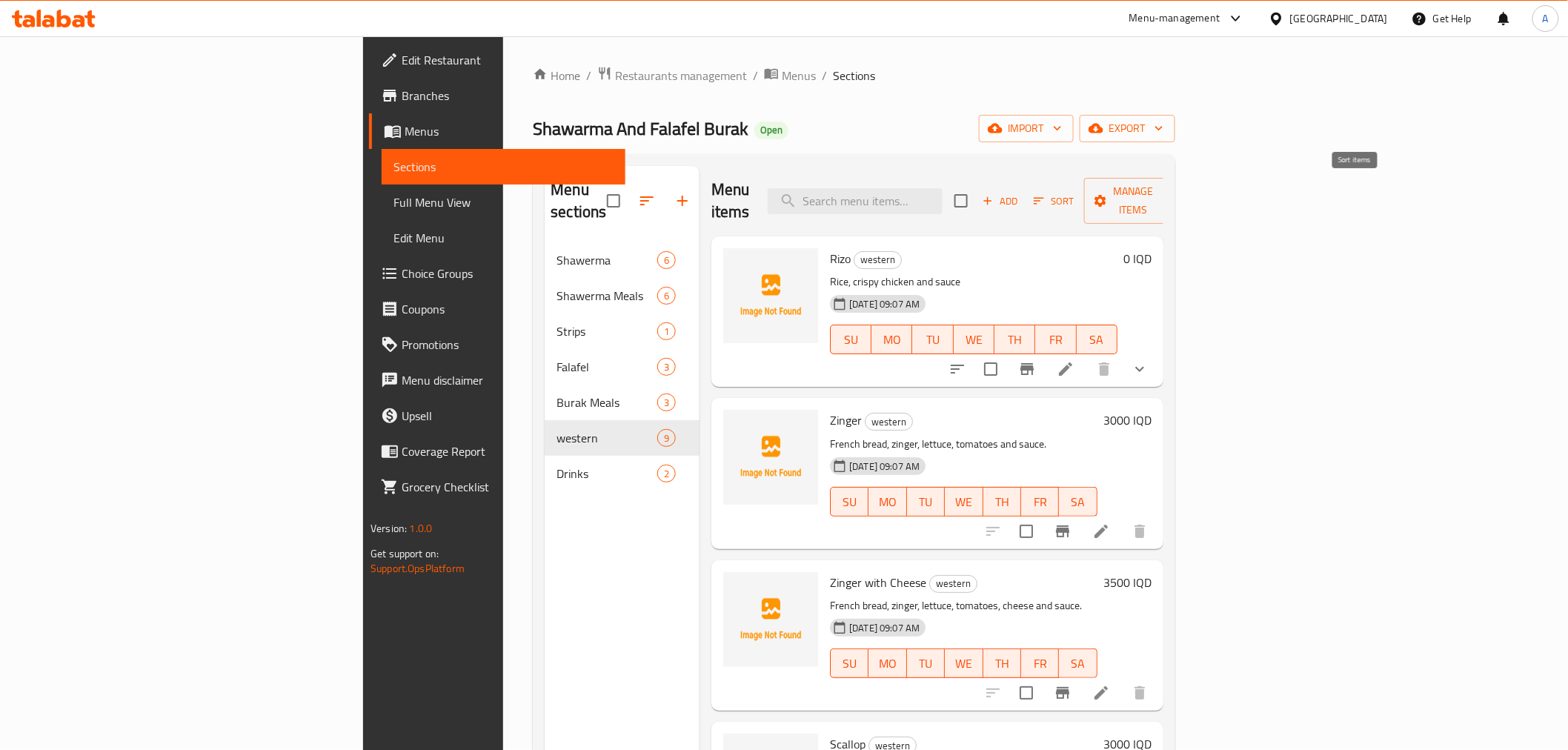
click at [1074, 192] on span "Sort" at bounding box center [1054, 200] width 41 height 17
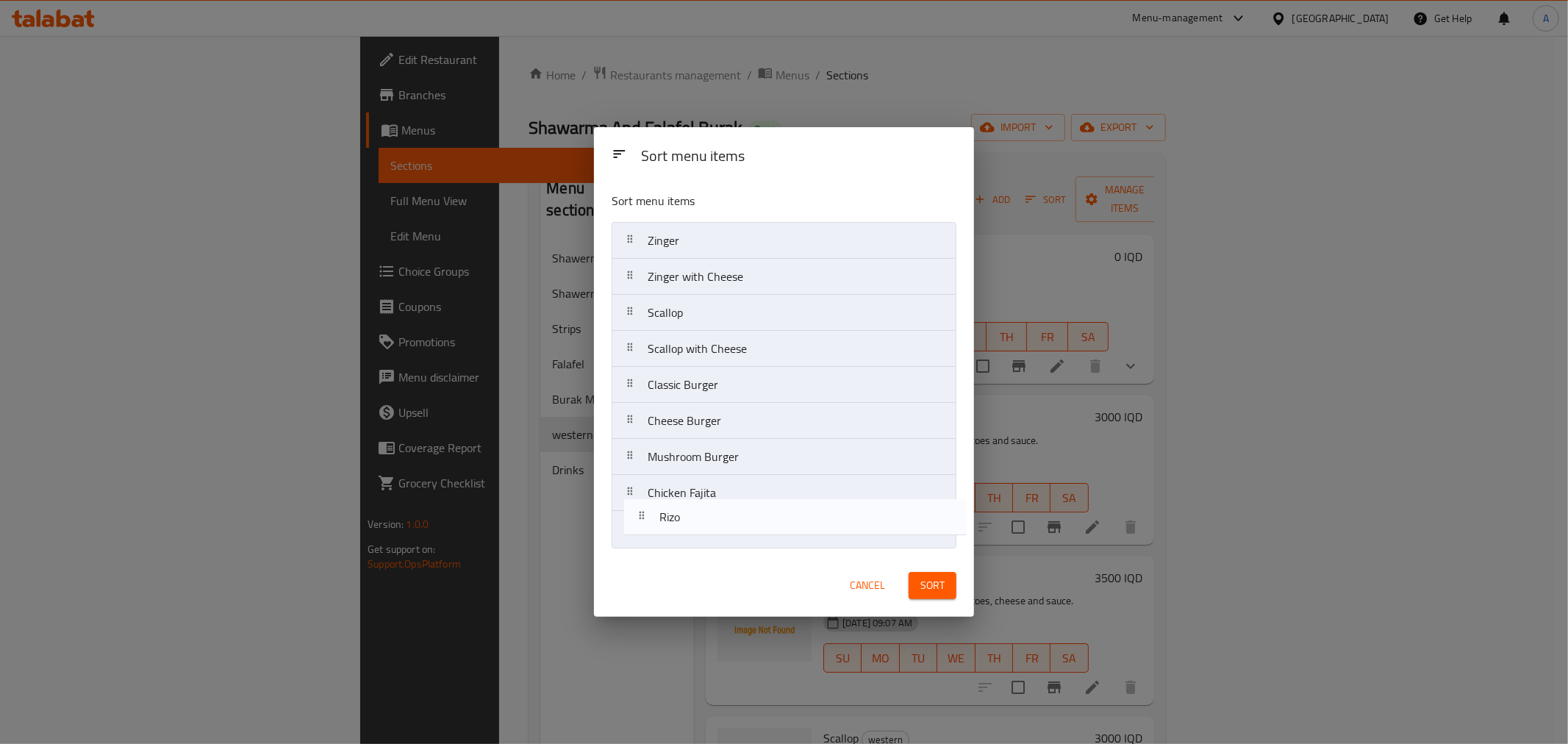
drag, startPoint x: 753, startPoint y: 254, endPoint x: 762, endPoint y: 542, distance: 288.1
click at [762, 542] on nav "[PERSON_NAME] [PERSON_NAME] with Cheese Scallop Scallop with Cheese Classic Bur…" at bounding box center [784, 384] width 344 height 326
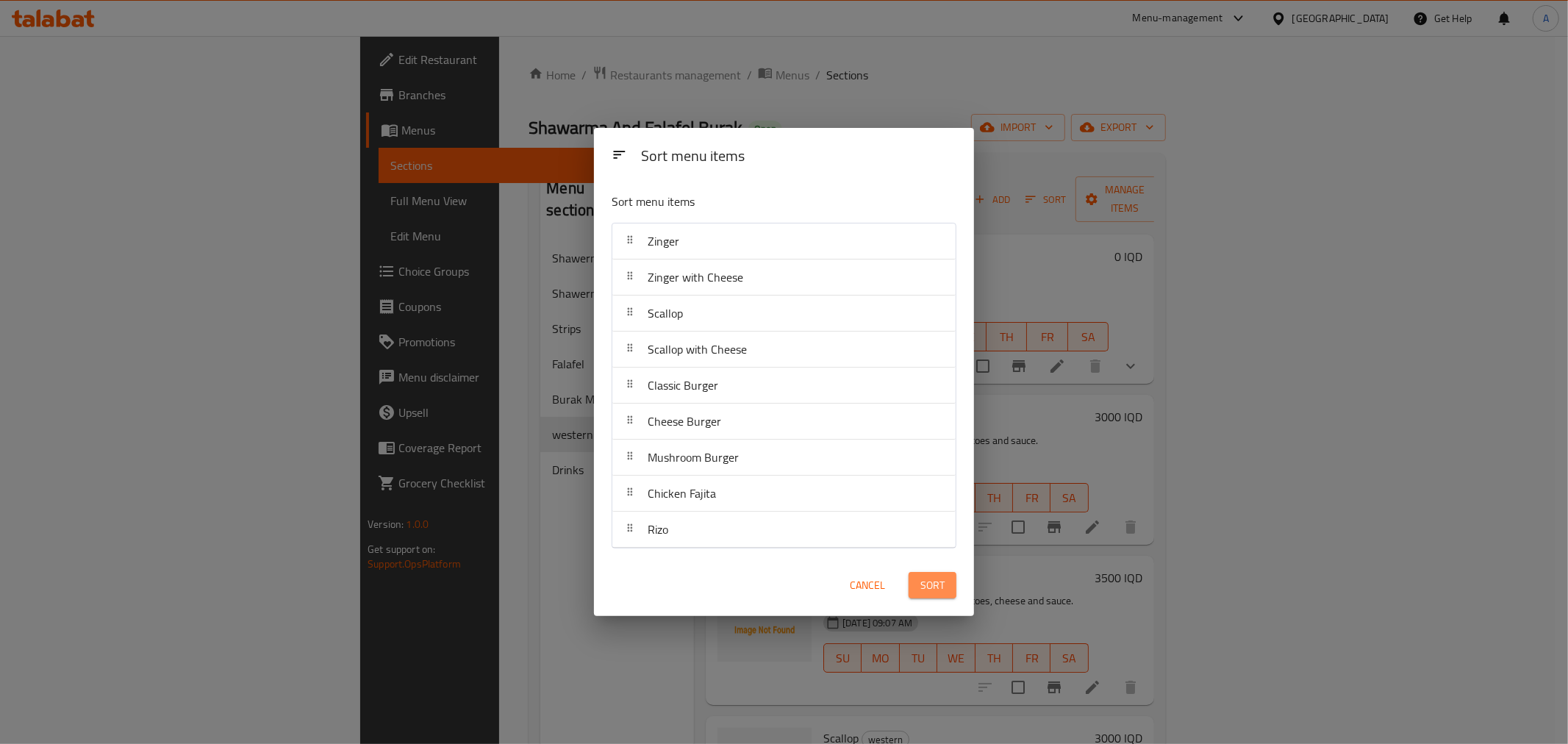
click at [932, 574] on button "Sort" at bounding box center [932, 585] width 48 height 27
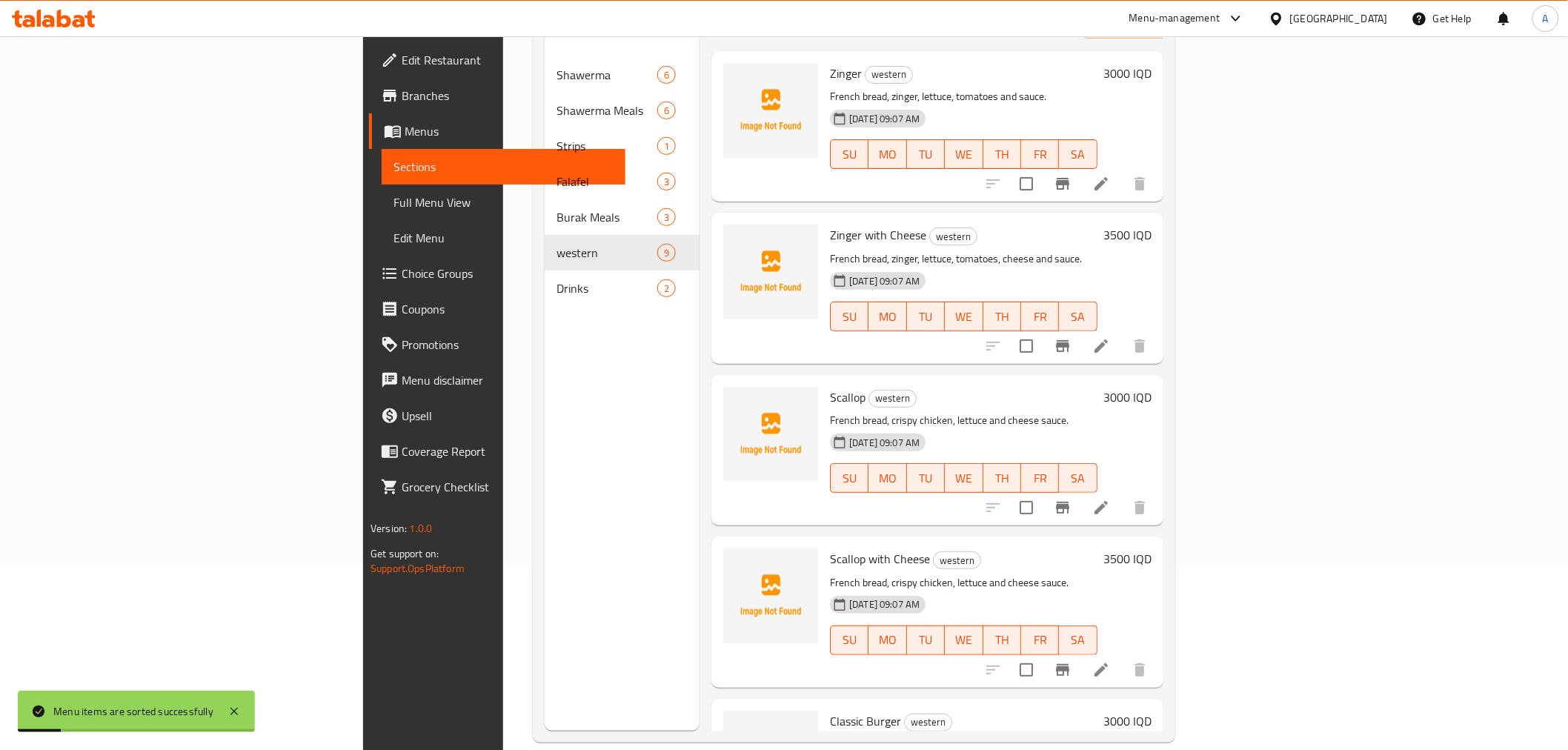
scroll to position [125, 0]
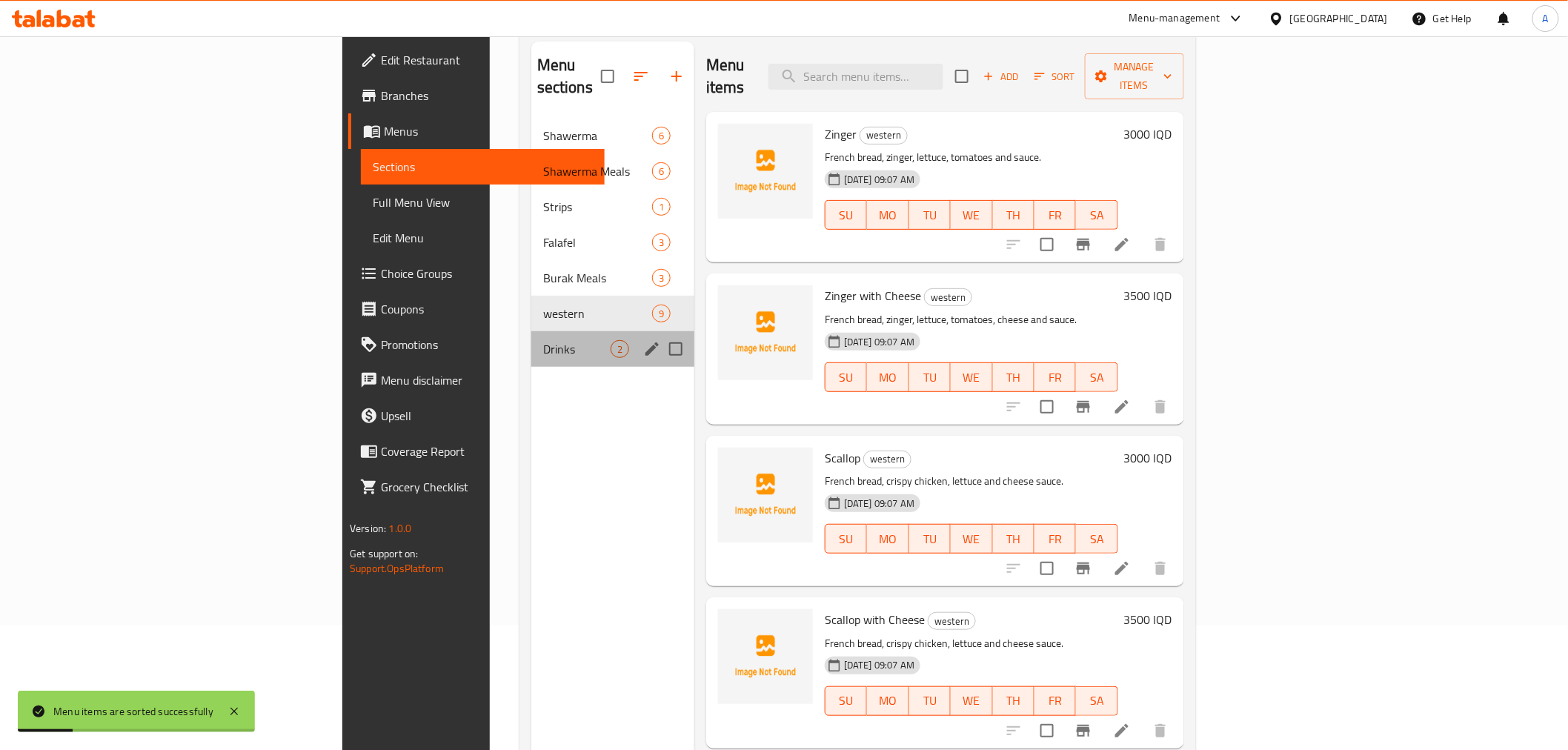
click at [543, 340] on span "Drinks" at bounding box center [577, 349] width 68 height 18
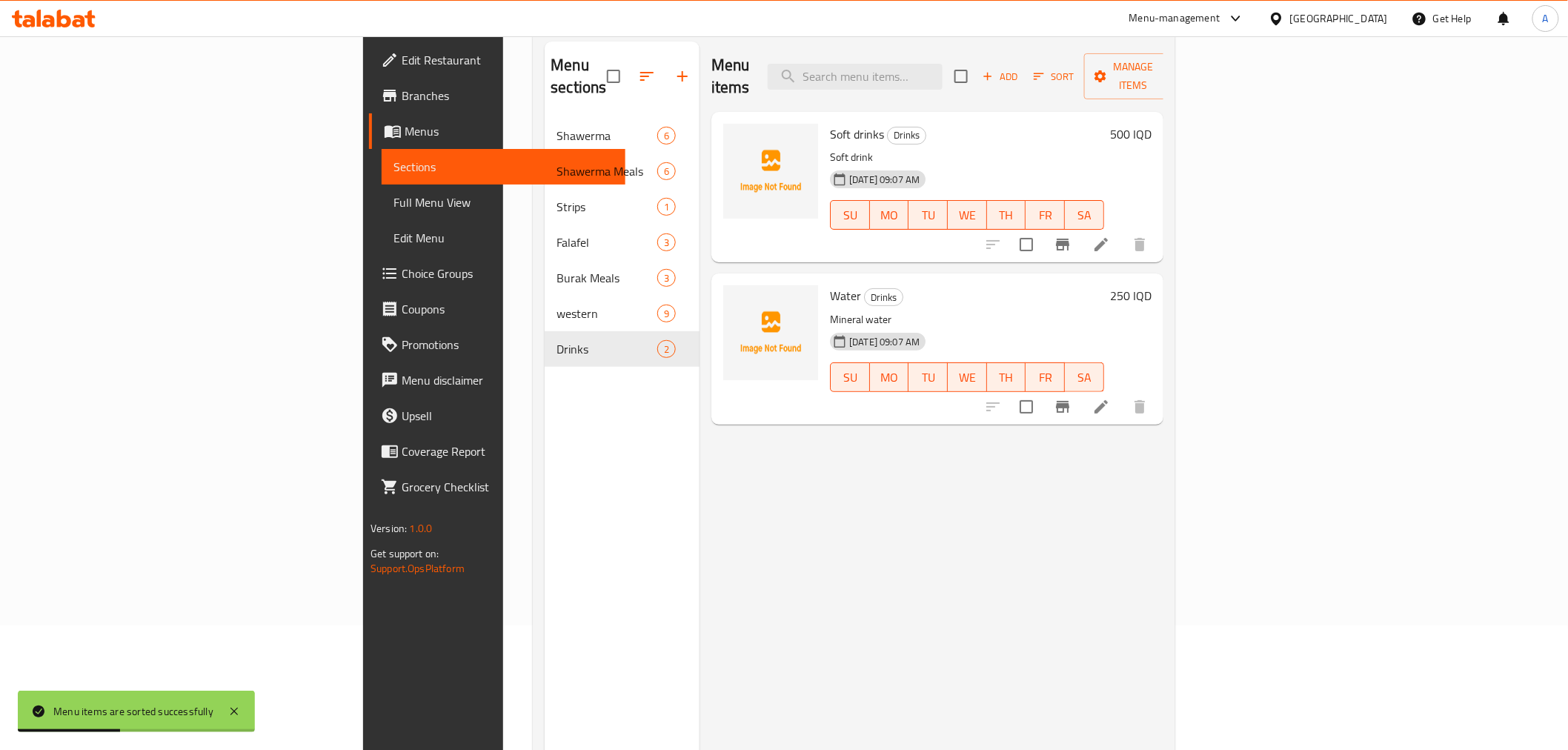
click at [1122, 231] on li at bounding box center [1101, 245] width 42 height 27
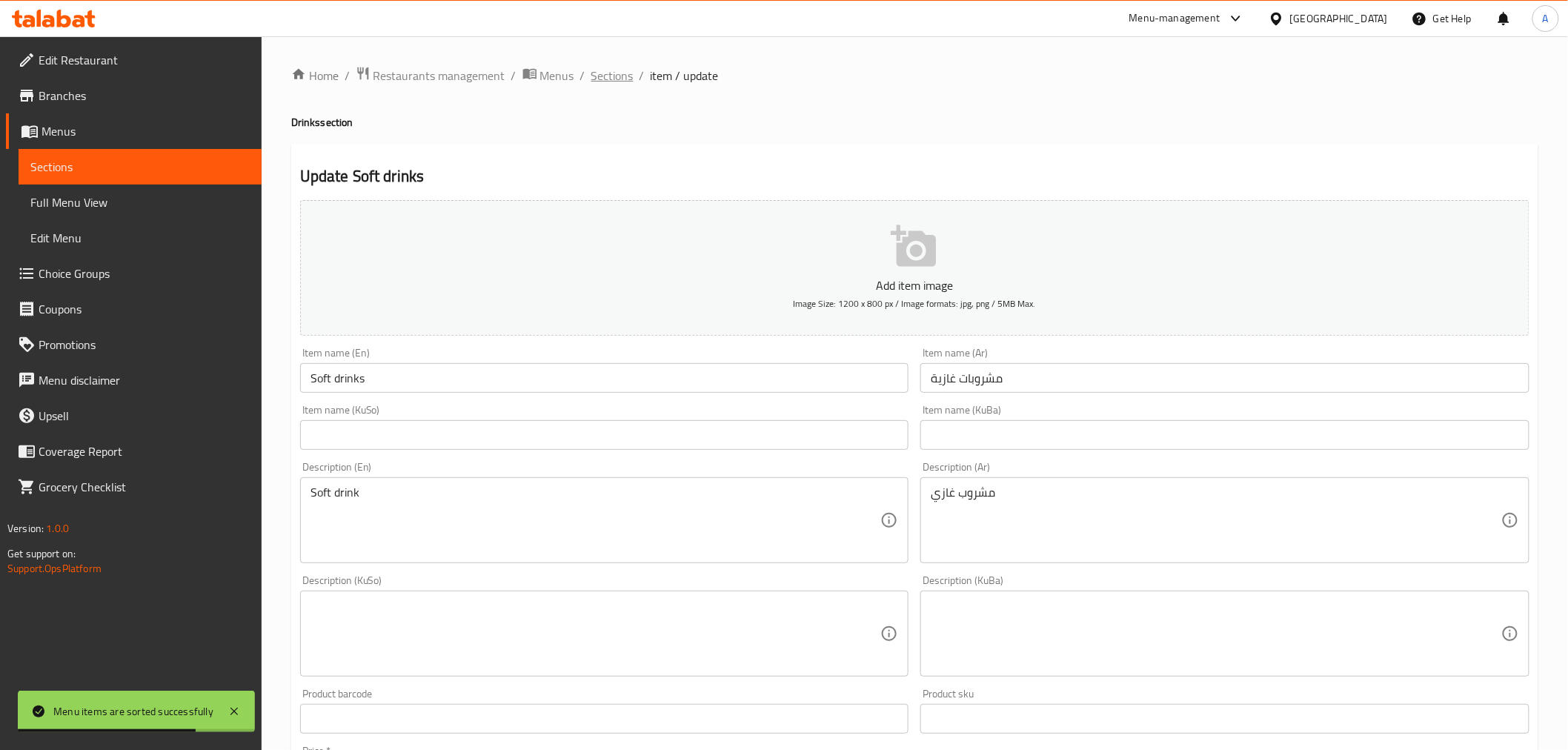
click at [597, 77] on span "Sections" at bounding box center [611, 76] width 42 height 18
